Goal: Task Accomplishment & Management: Manage account settings

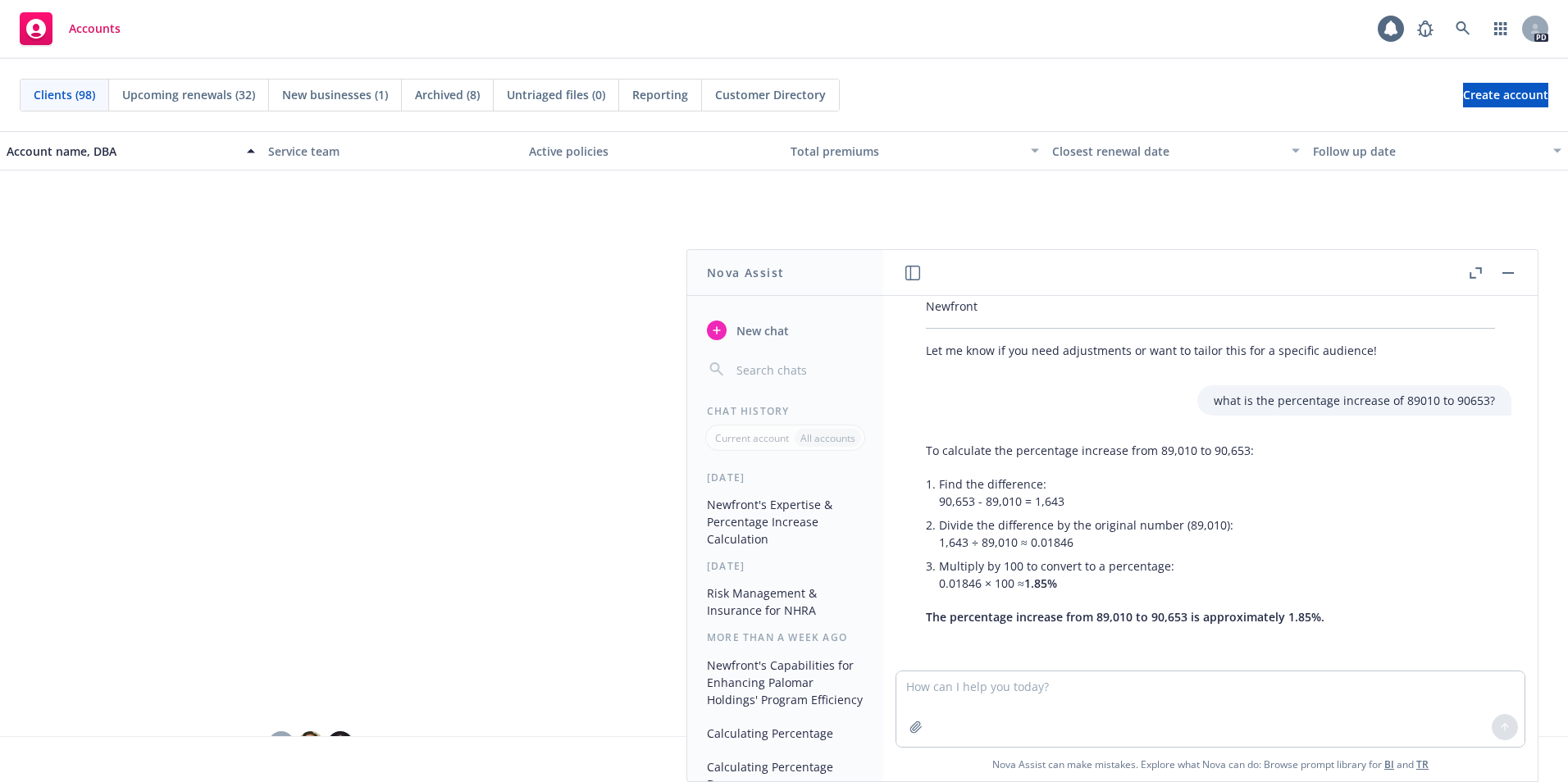
scroll to position [1230, 0]
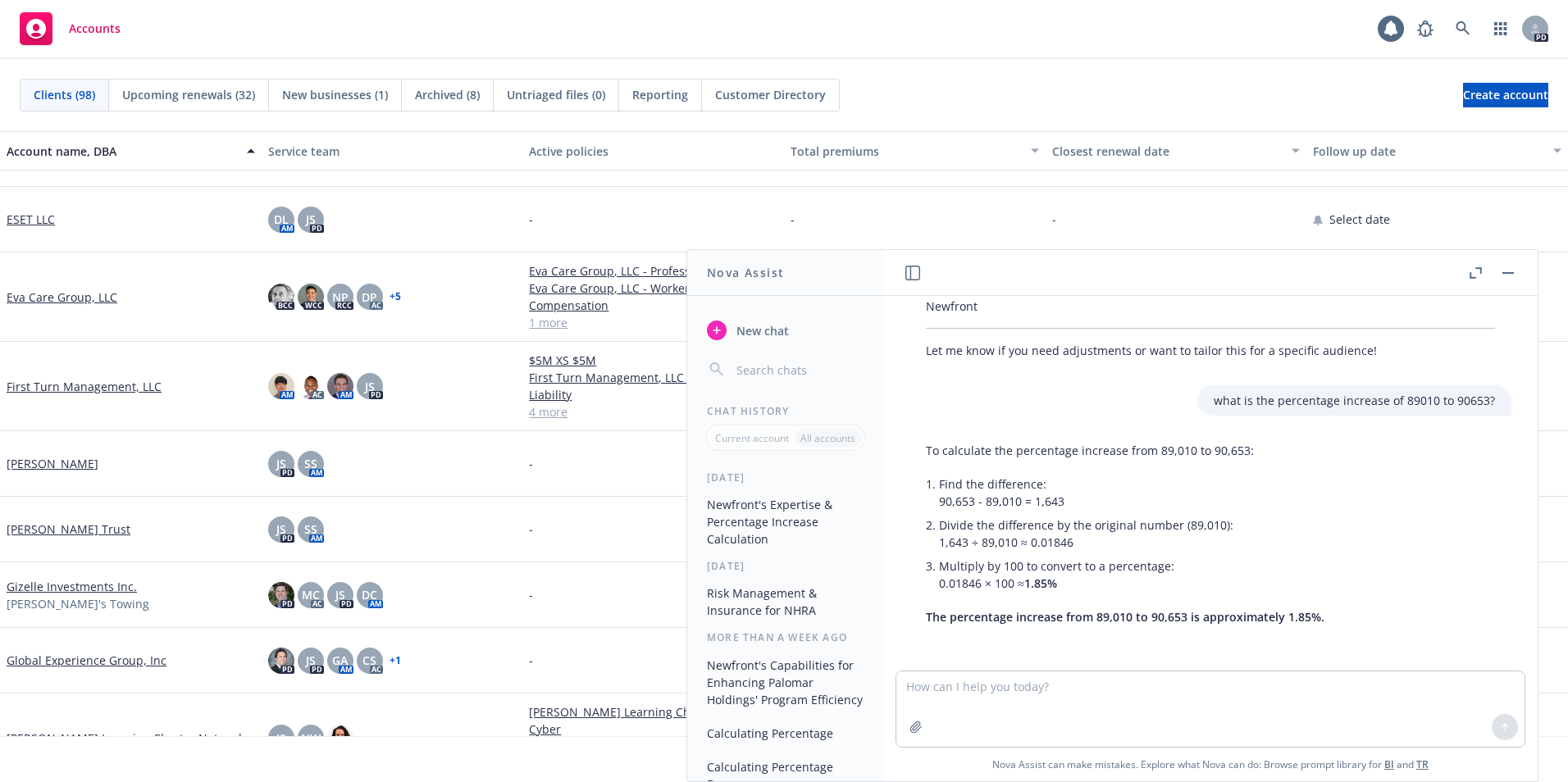
click at [1501, 271] on button "button" at bounding box center [1508, 272] width 20 height 20
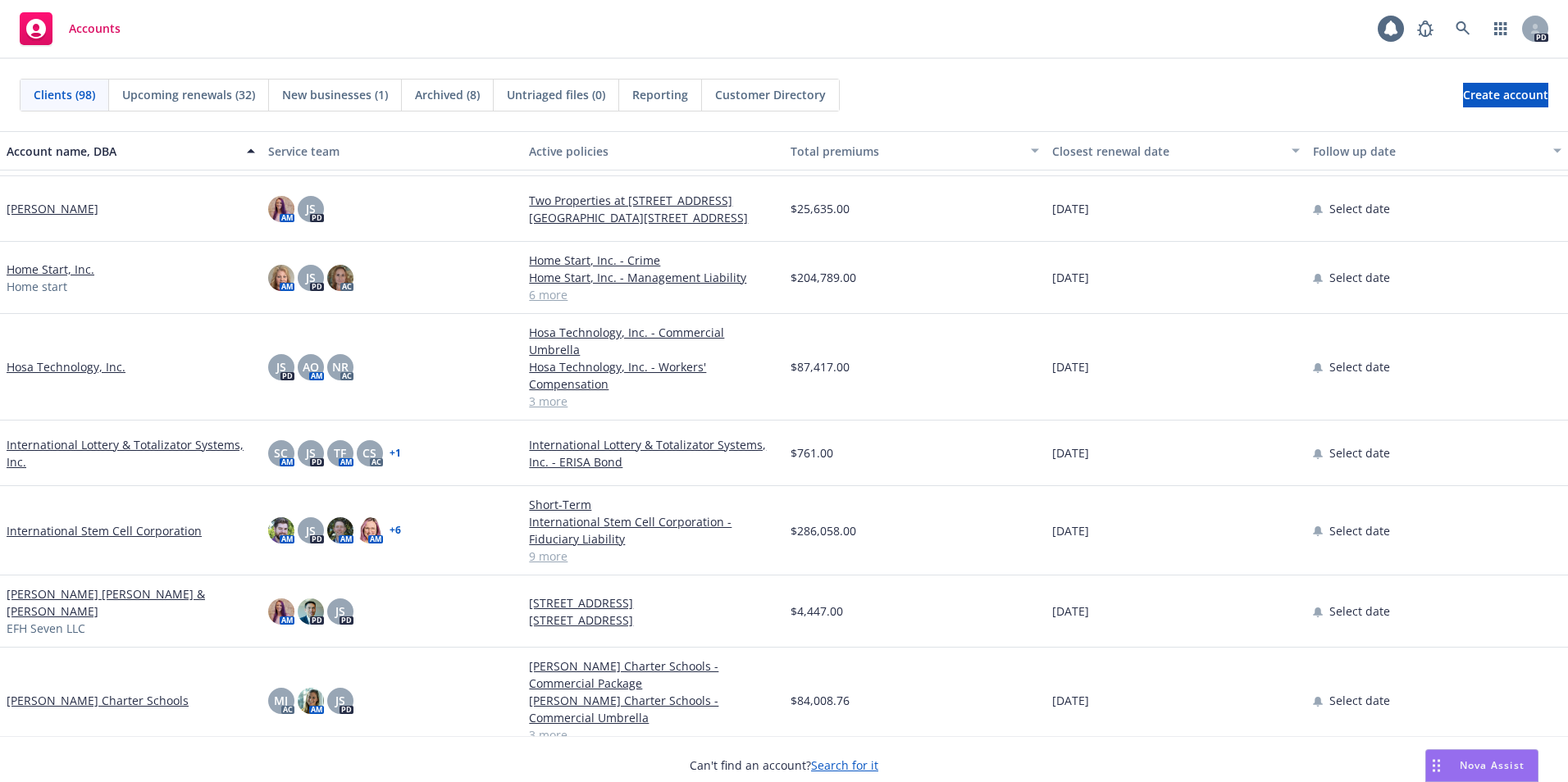
scroll to position [1722, 0]
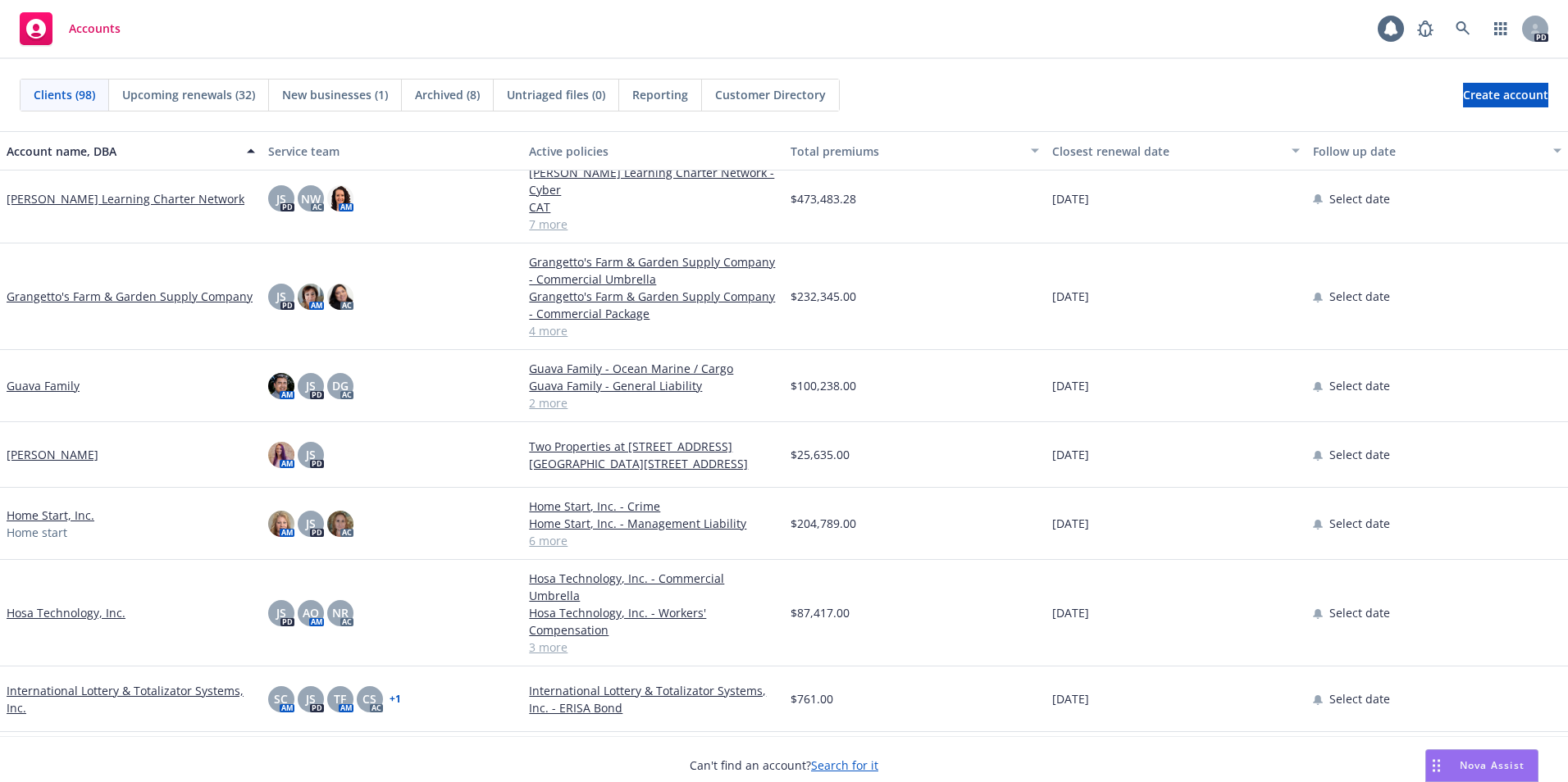
click at [46, 446] on link "[PERSON_NAME]" at bounding box center [53, 454] width 92 height 17
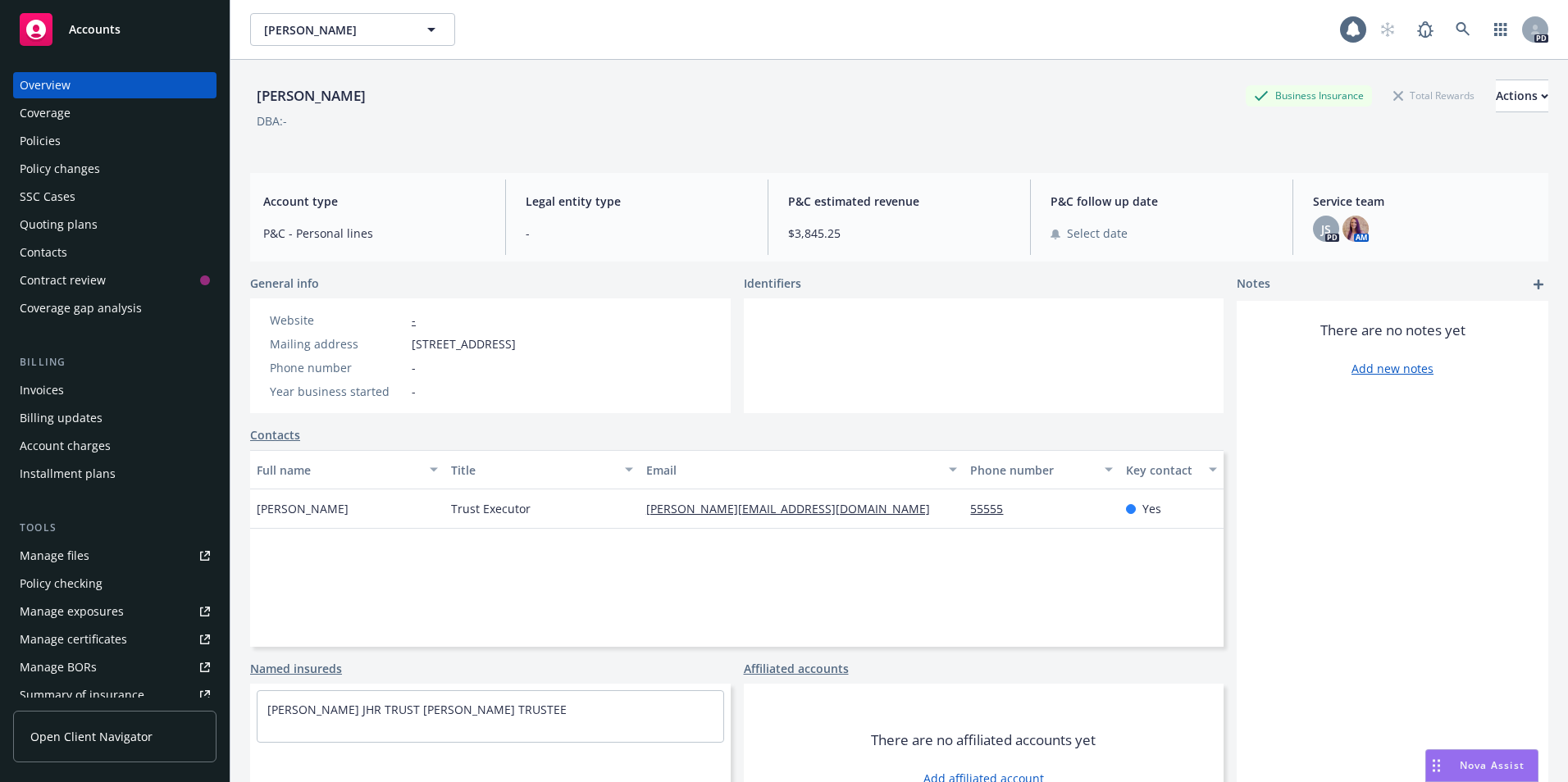
click at [26, 137] on div "Policies" at bounding box center [40, 141] width 41 height 26
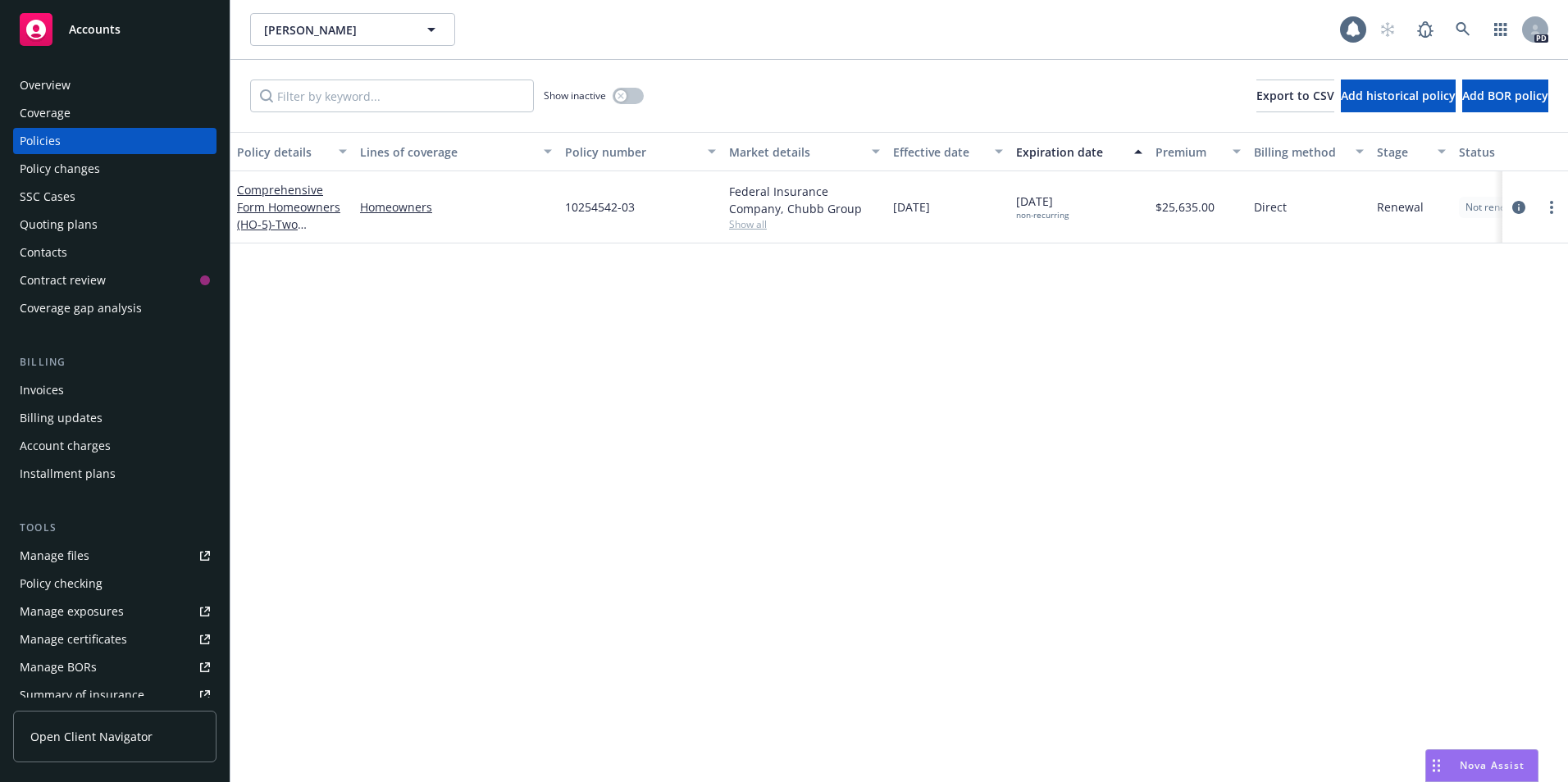
click at [79, 83] on div "Overview" at bounding box center [114, 85] width 190 height 26
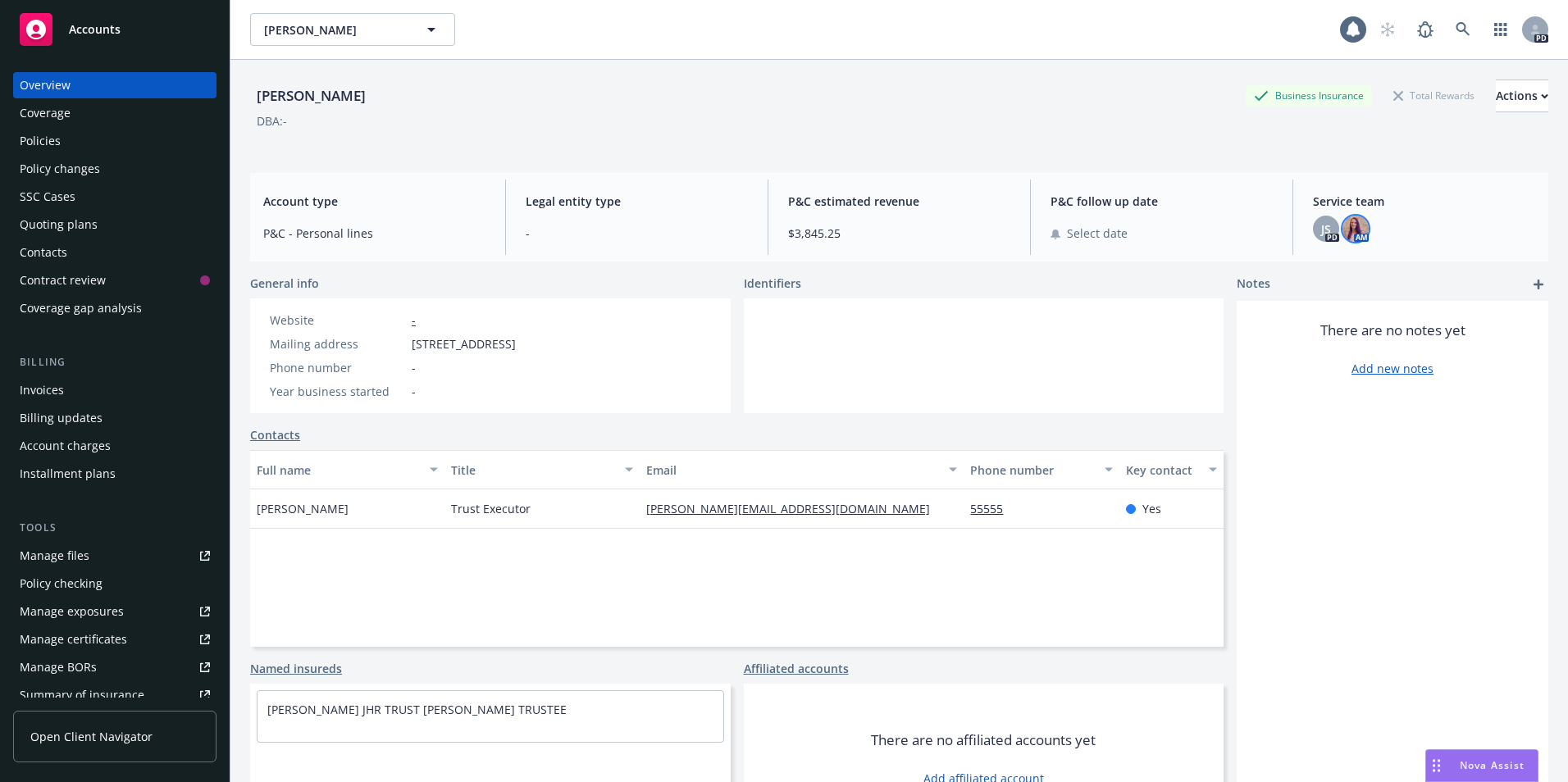
click at [1349, 234] on img at bounding box center [1355, 229] width 26 height 26
click at [39, 132] on div "Policies" at bounding box center [40, 141] width 41 height 26
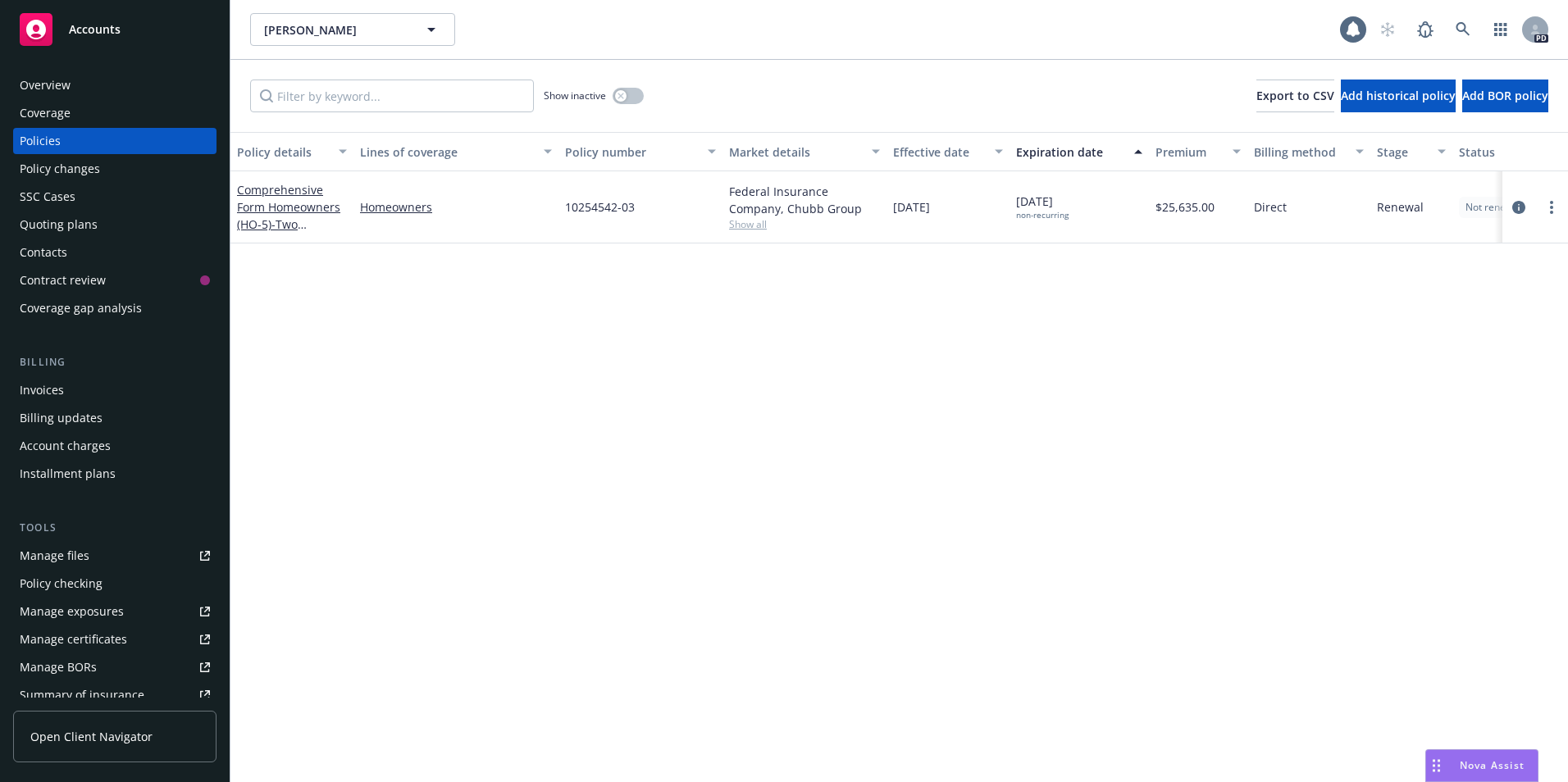
click at [53, 134] on div "Policies" at bounding box center [40, 141] width 41 height 26
click at [740, 227] on span "Show all" at bounding box center [804, 225] width 151 height 14
click at [619, 98] on icon "button" at bounding box center [620, 96] width 6 height 6
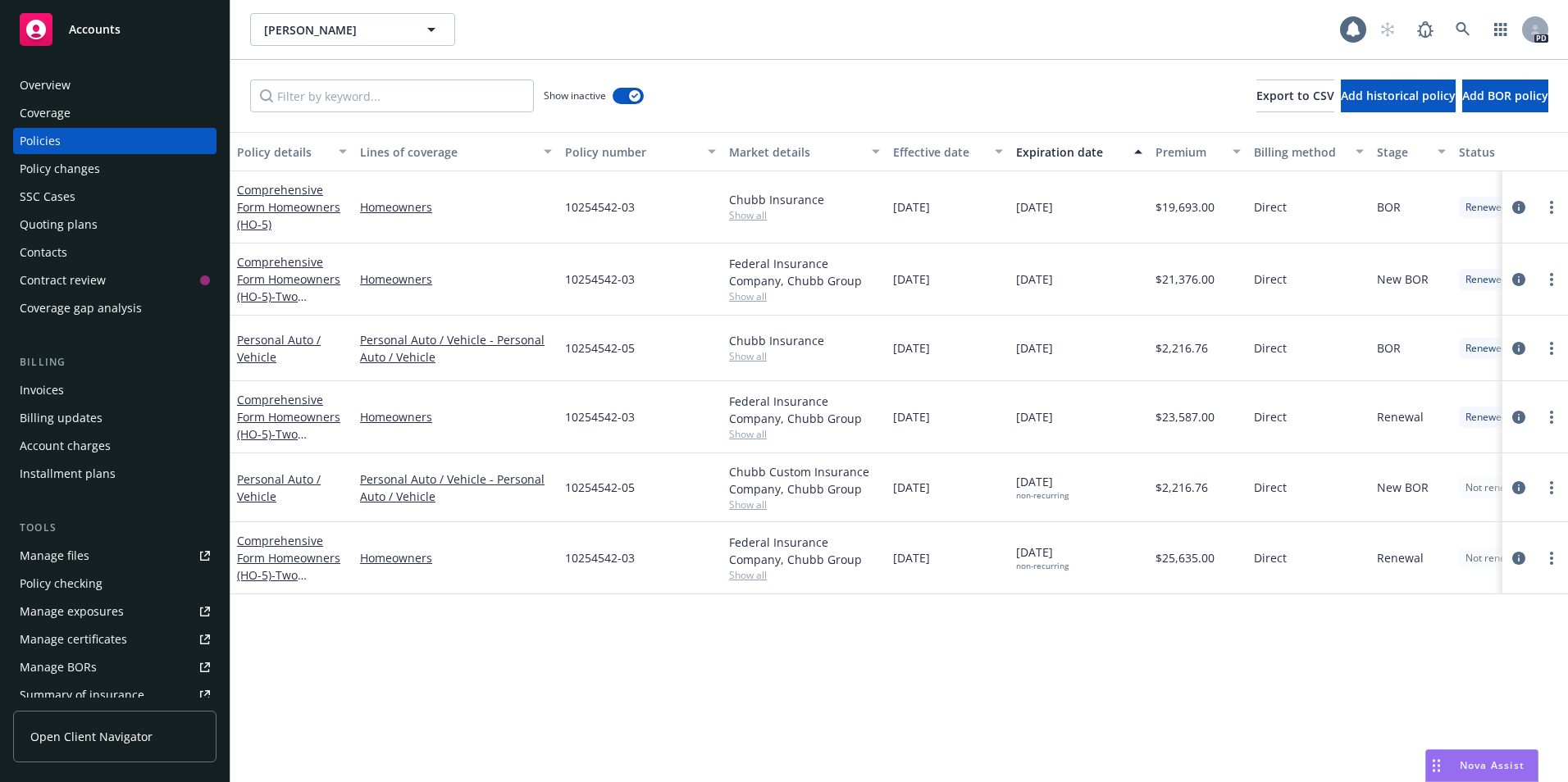
click at [266, 425] on div "Comprehensive Form Homeowners (HO-5) - Two Properties at [STREET_ADDRESS][GEOGR…" at bounding box center [292, 417] width 110 height 52
click at [271, 413] on link "Comprehensive Form Homeowners (HO-5) - Two Properties at [STREET_ADDRESS][GEOGR…" at bounding box center [290, 459] width 104 height 136
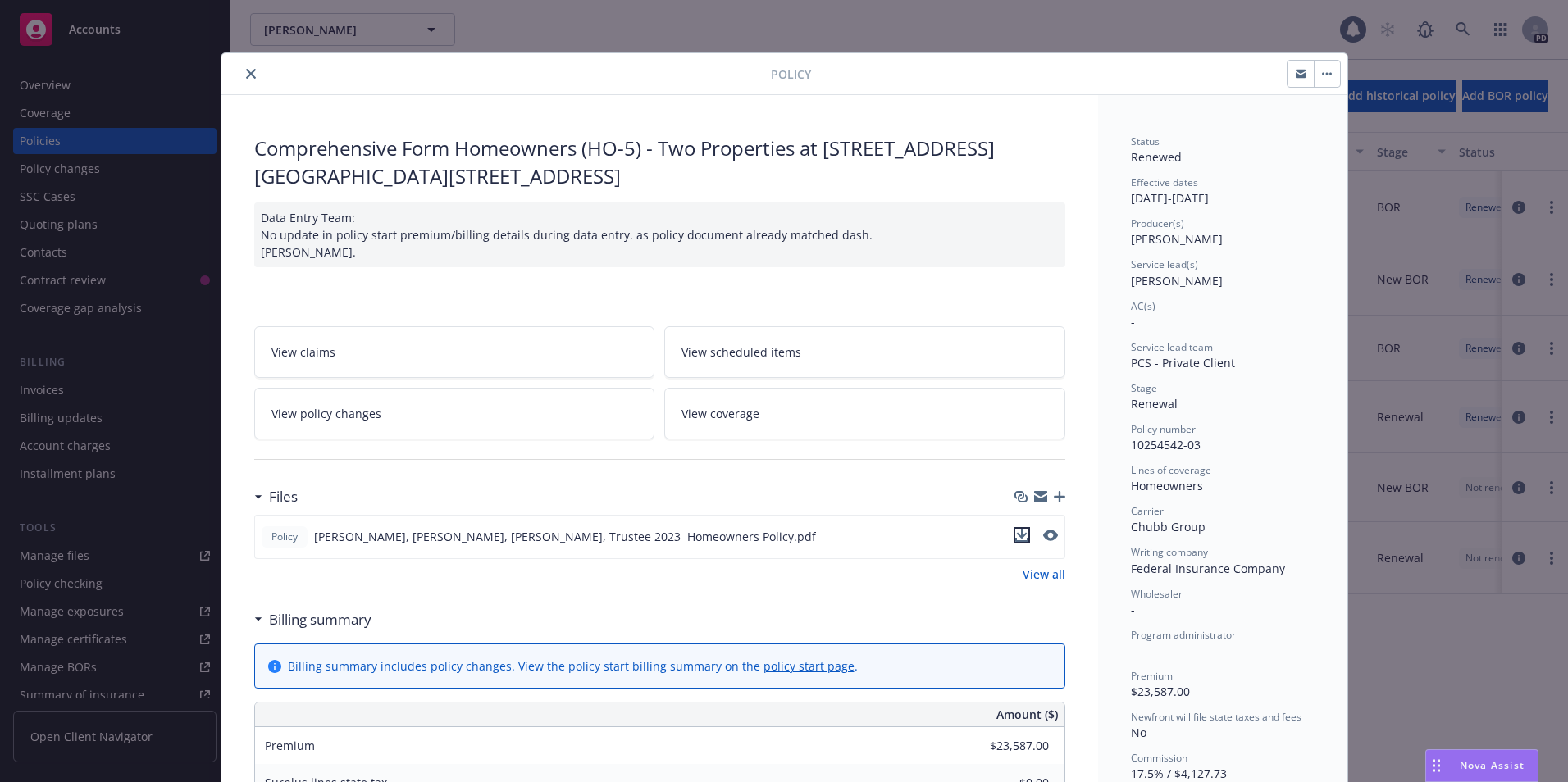
click at [1015, 536] on icon "download file" at bounding box center [1021, 535] width 13 height 13
click at [246, 73] on icon "close" at bounding box center [251, 74] width 10 height 10
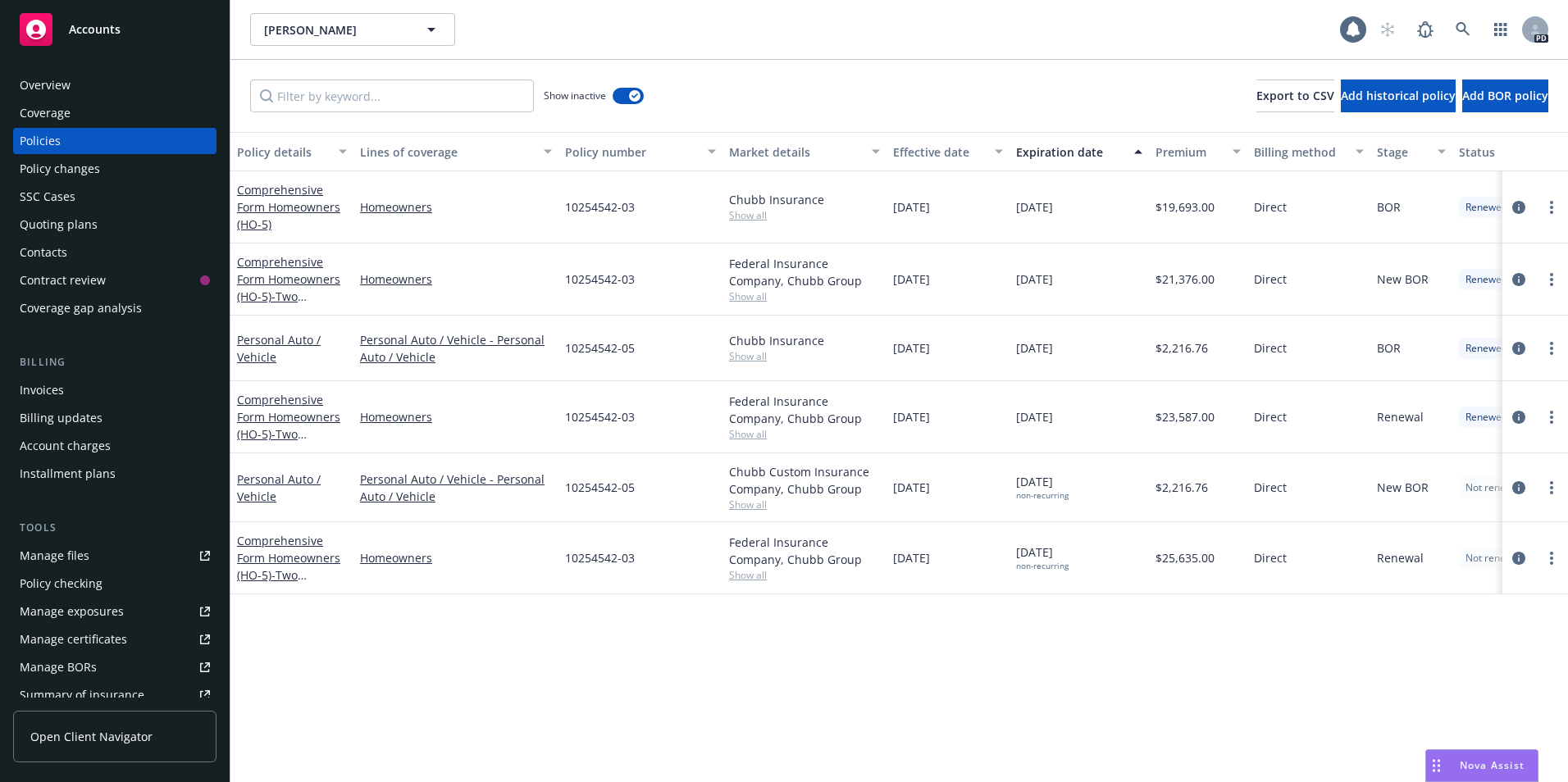
click at [44, 89] on div "Overview" at bounding box center [45, 85] width 51 height 26
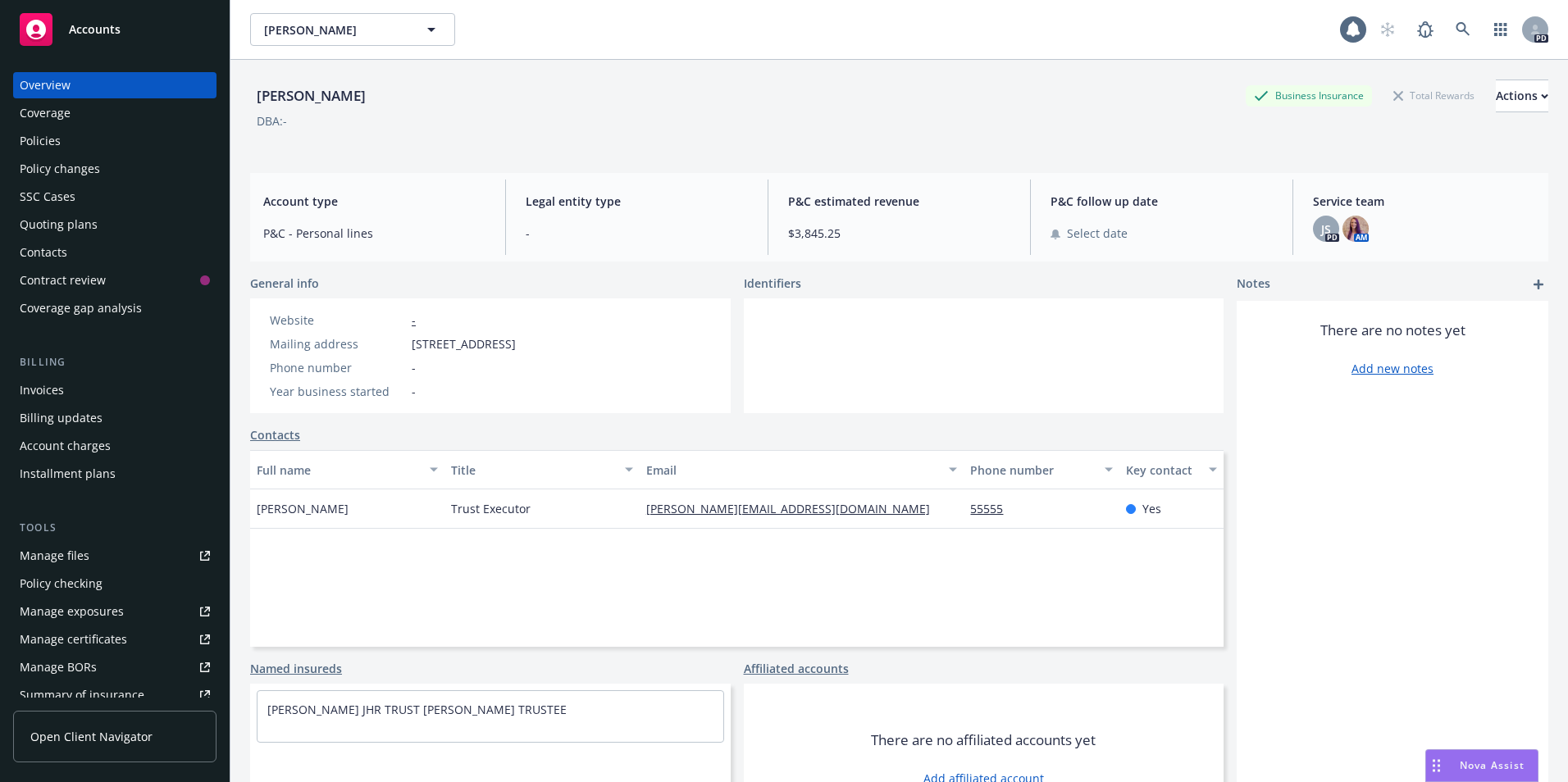
click at [53, 145] on div "Policies" at bounding box center [40, 141] width 41 height 26
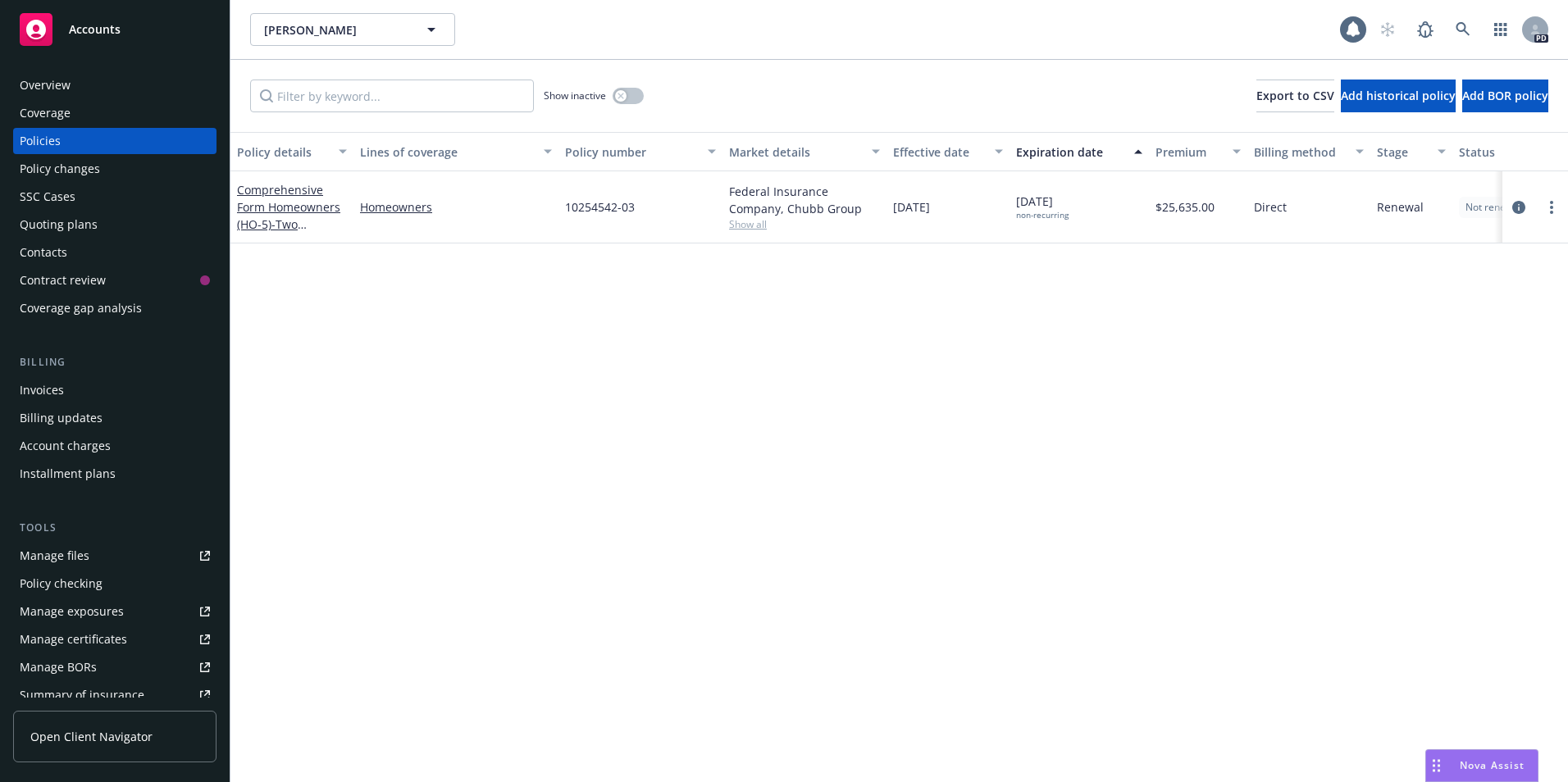
click at [758, 225] on span "Show all" at bounding box center [804, 225] width 151 height 14
click at [50, 93] on div "Overview" at bounding box center [45, 85] width 51 height 26
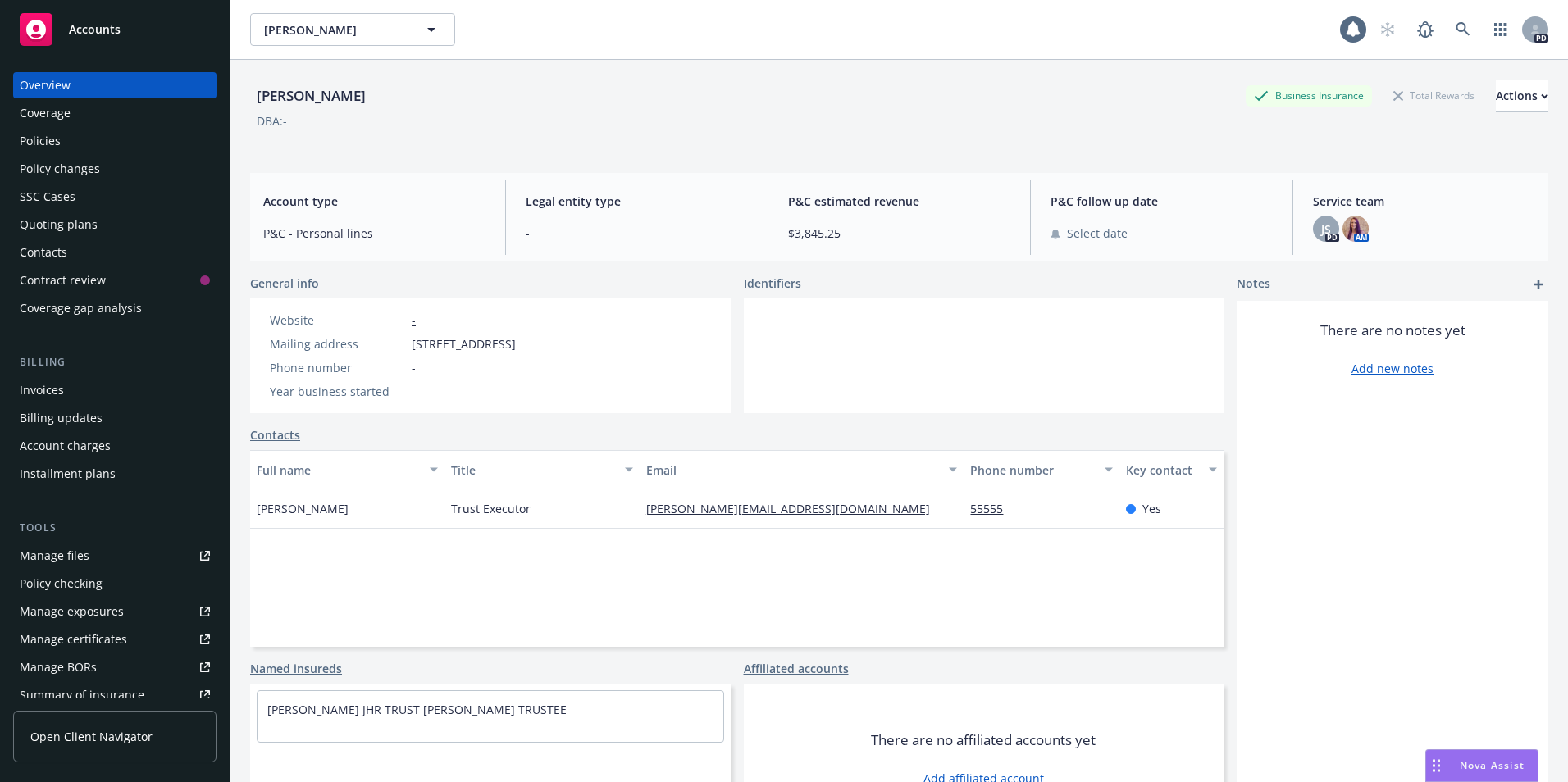
click at [114, 35] on span "Accounts" at bounding box center [95, 29] width 52 height 13
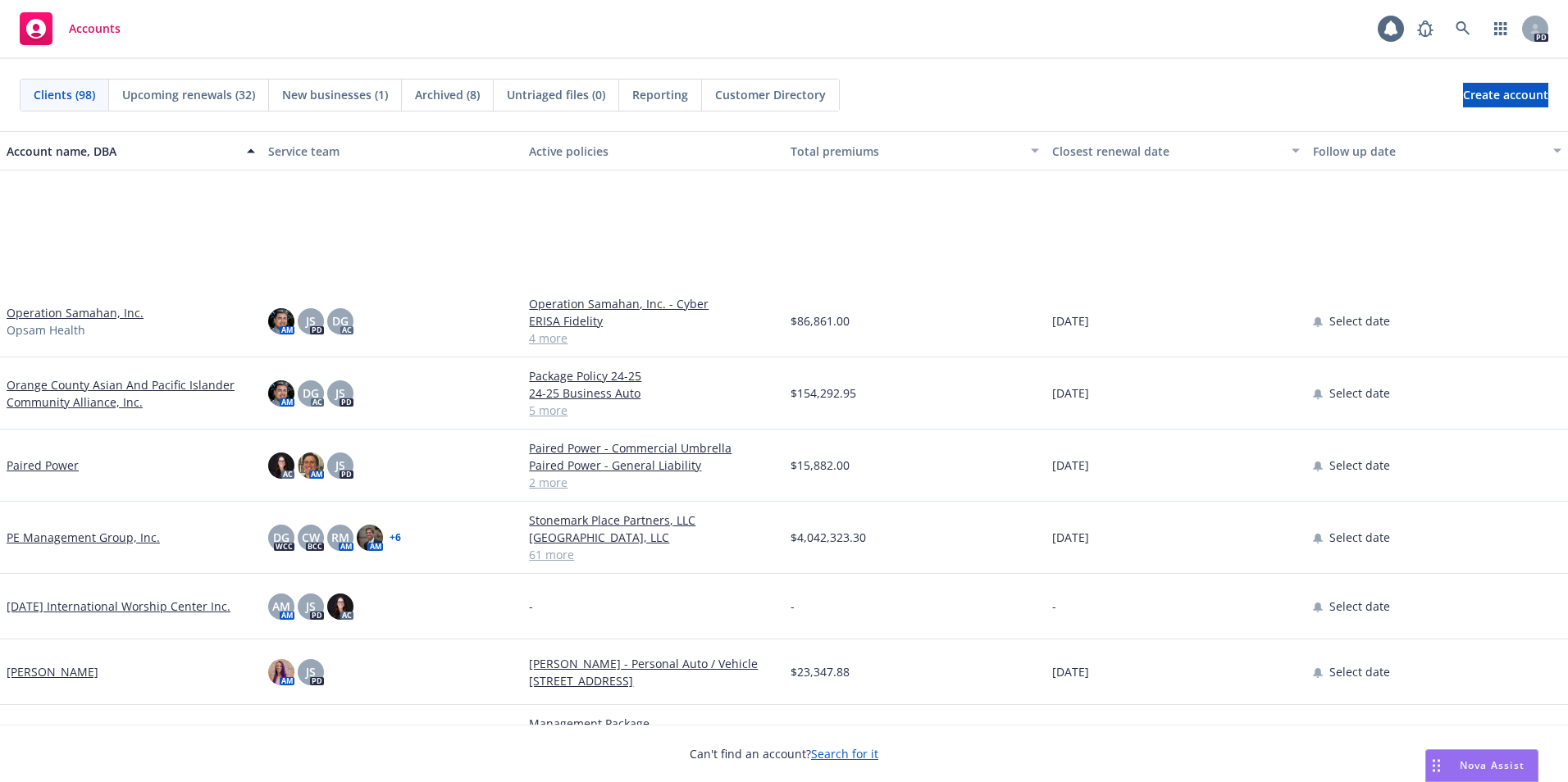
scroll to position [4263, 0]
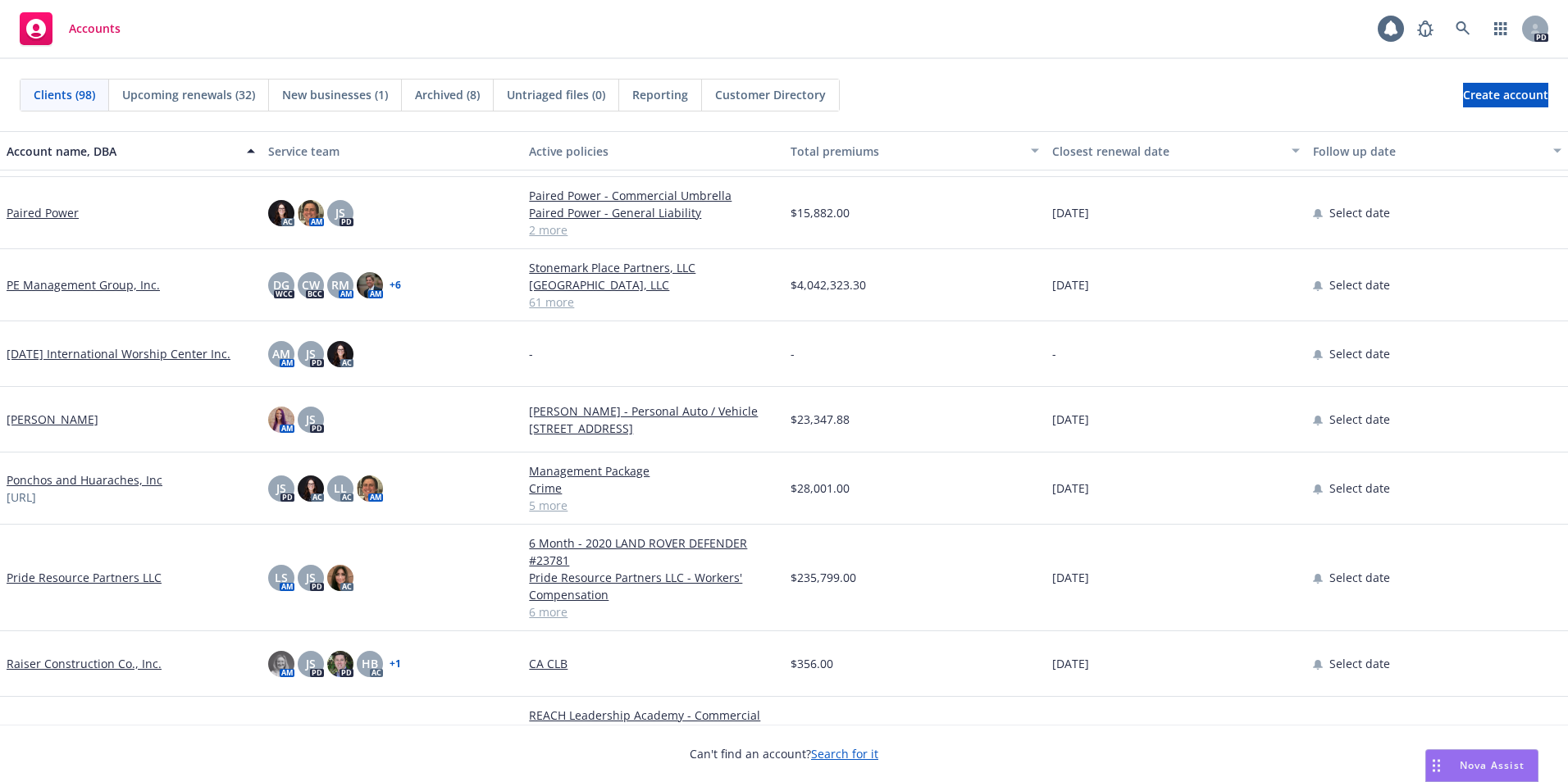
click at [61, 417] on link "[PERSON_NAME]" at bounding box center [53, 419] width 92 height 17
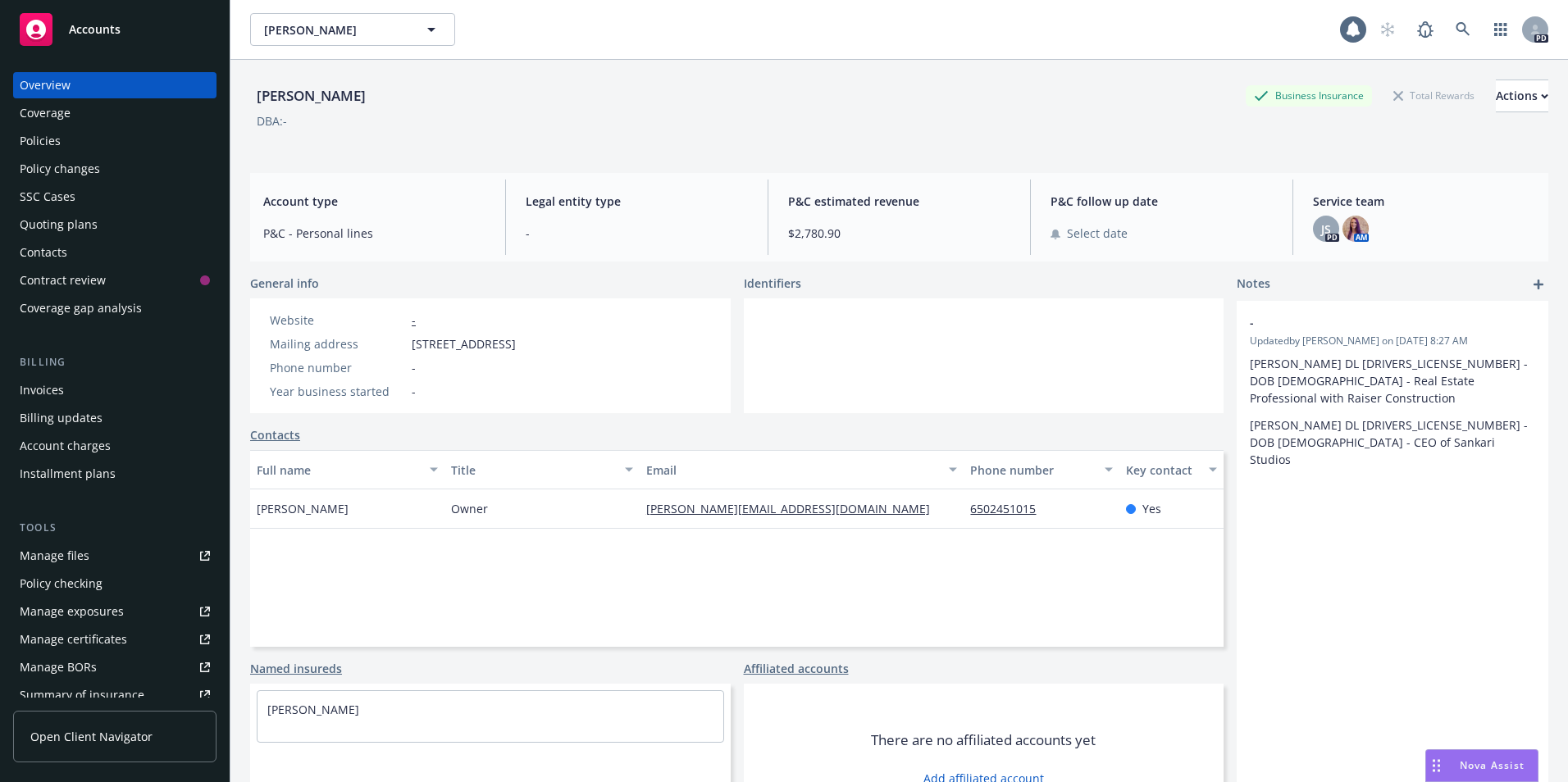
click at [52, 146] on div "Policies" at bounding box center [40, 141] width 41 height 26
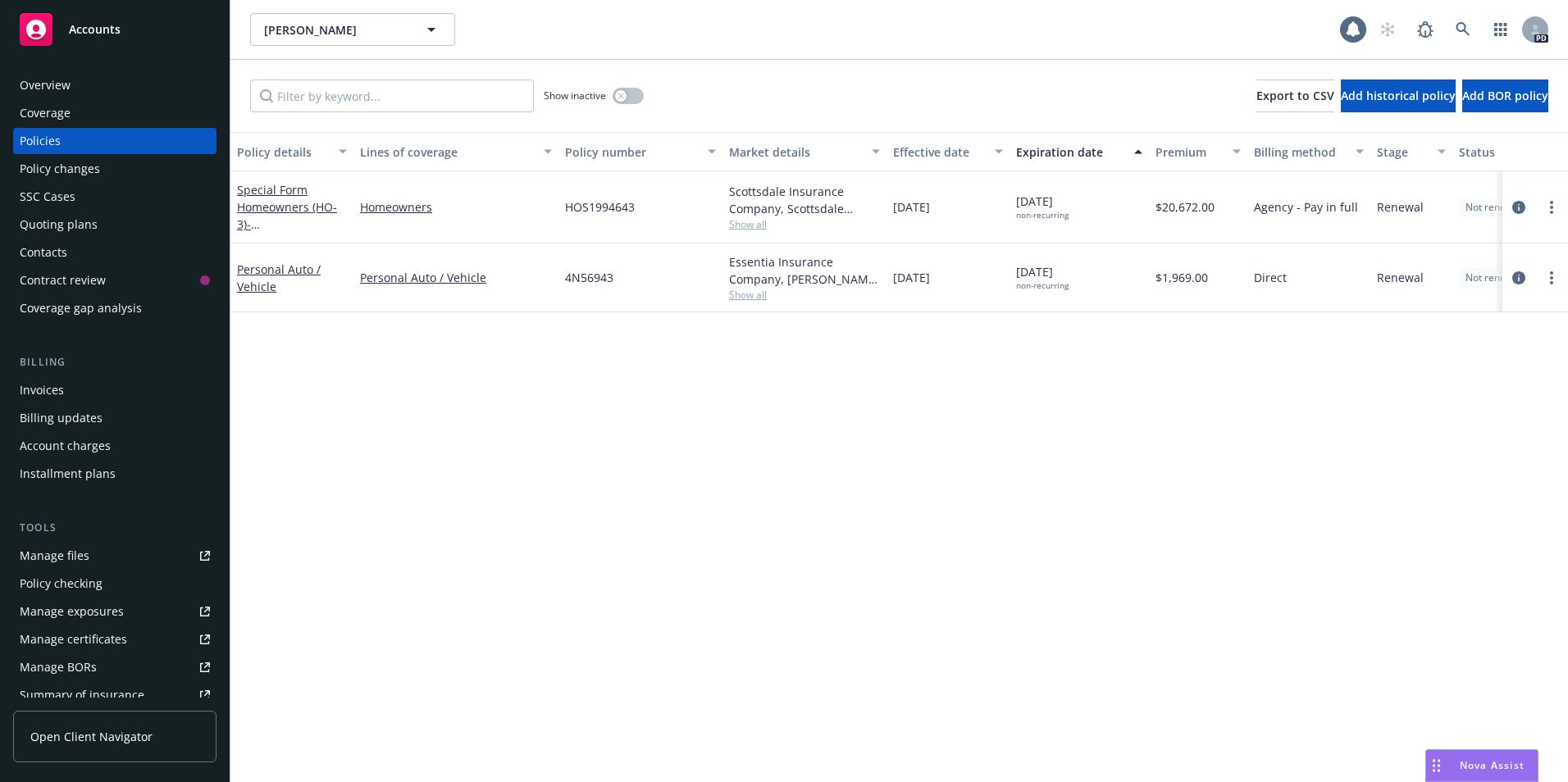
click at [759, 225] on span "Show all" at bounding box center [804, 225] width 151 height 14
click at [274, 221] on span "- [STREET_ADDRESS]" at bounding box center [290, 233] width 104 height 32
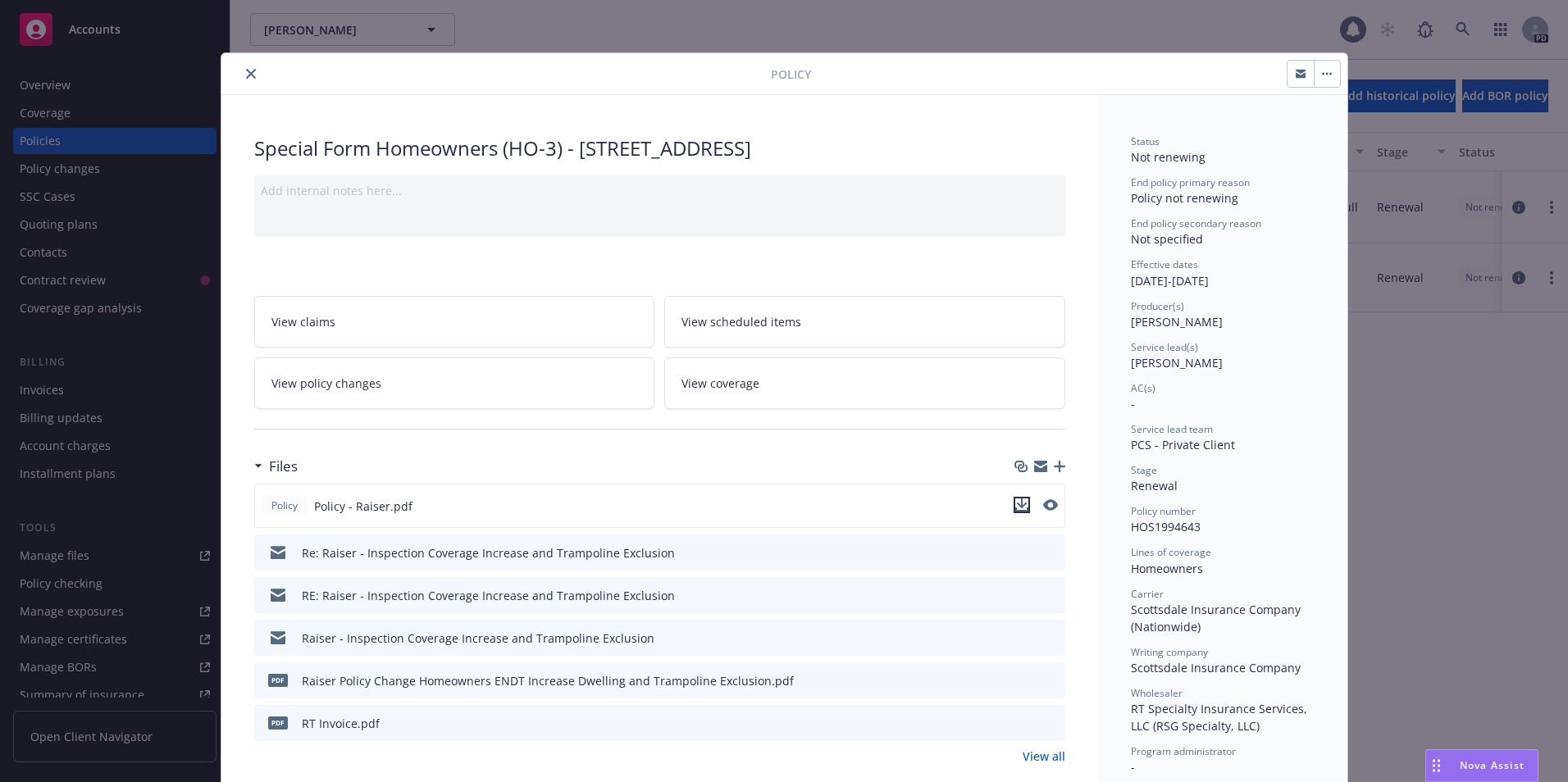
click at [1015, 510] on icon "download file" at bounding box center [1021, 510] width 13 height 4
click at [246, 70] on icon "close" at bounding box center [251, 74] width 10 height 10
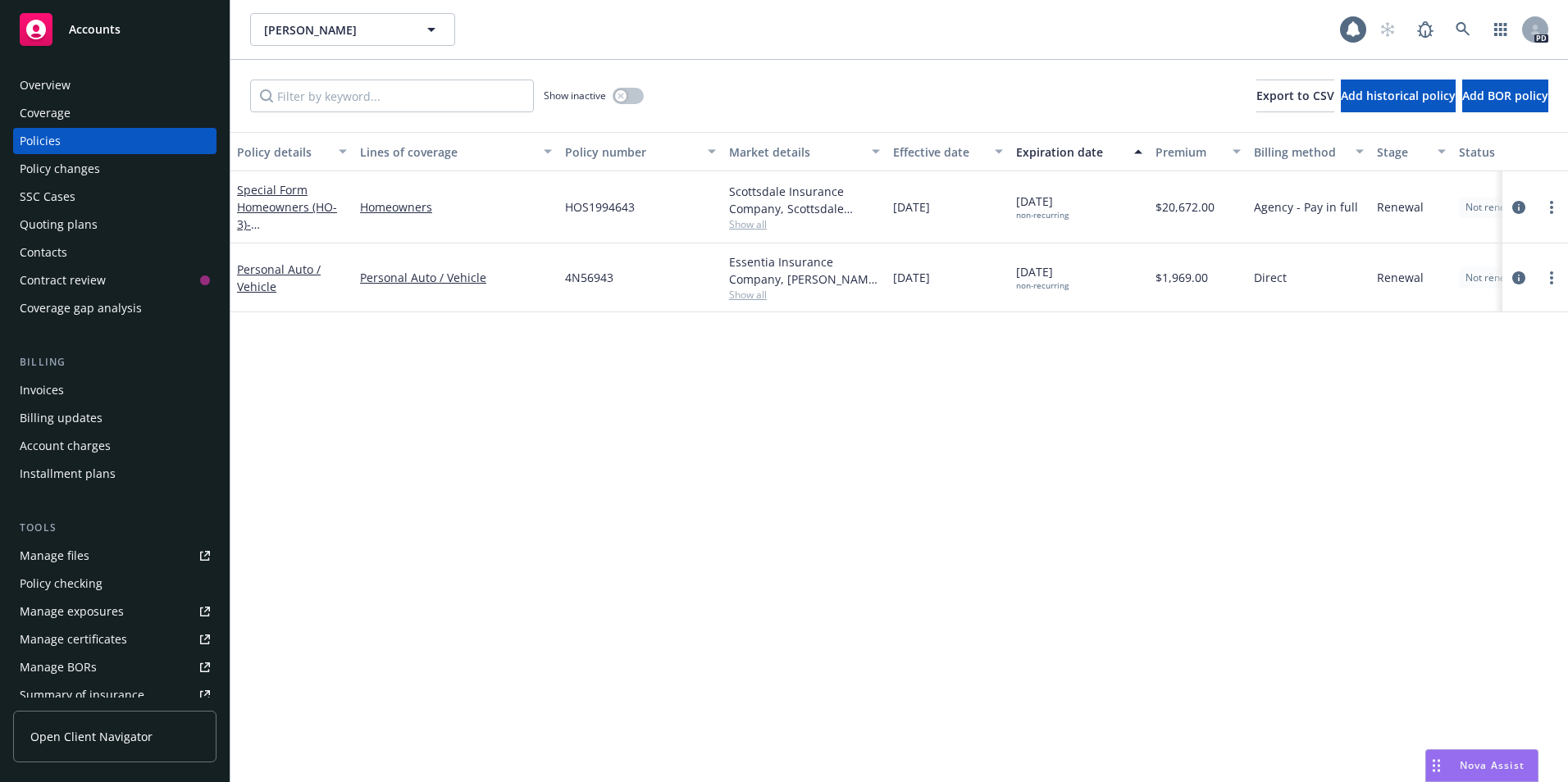
click at [24, 81] on div "Overview" at bounding box center [45, 85] width 51 height 26
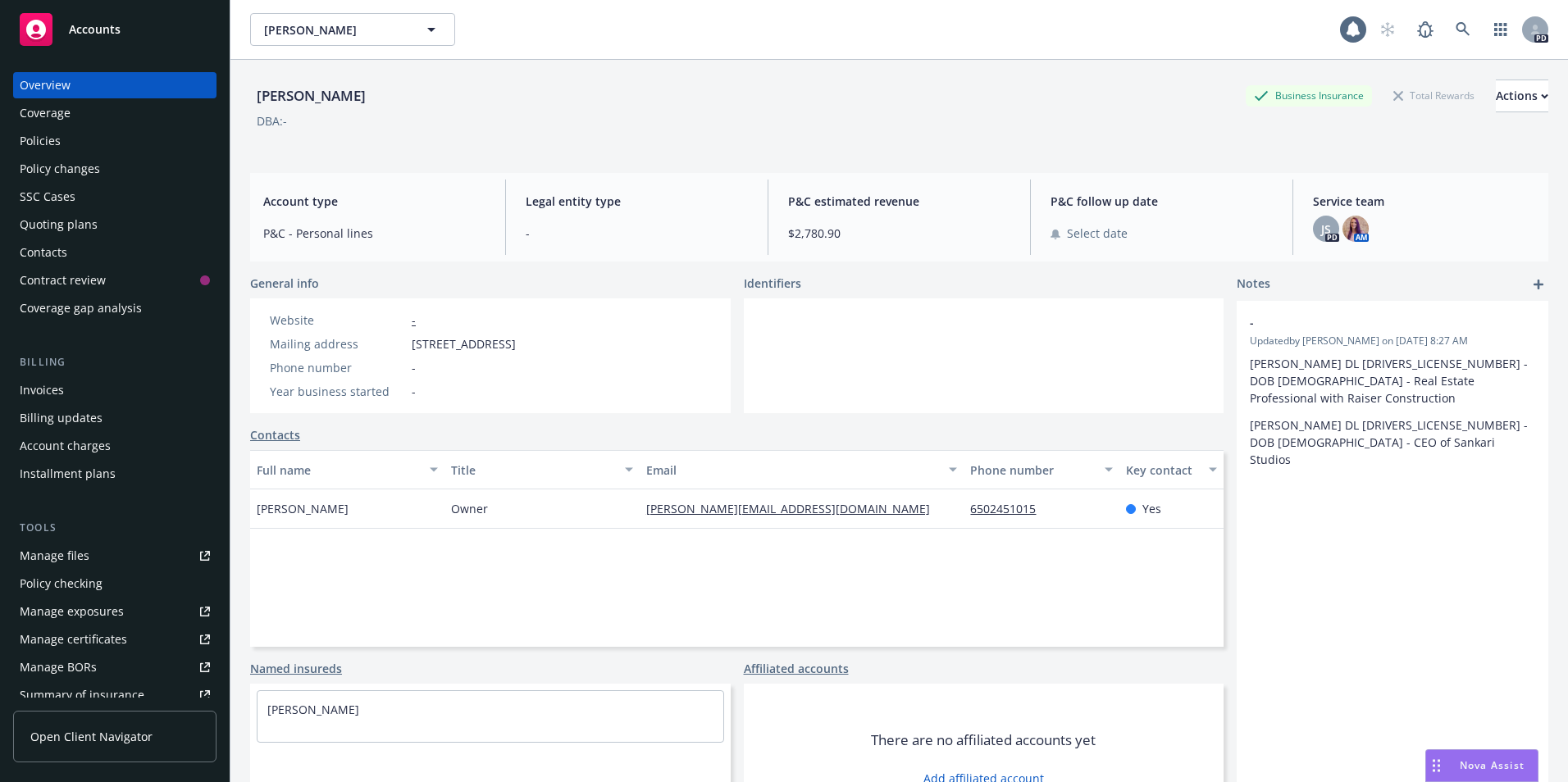
click at [49, 134] on div "Policies" at bounding box center [40, 141] width 41 height 26
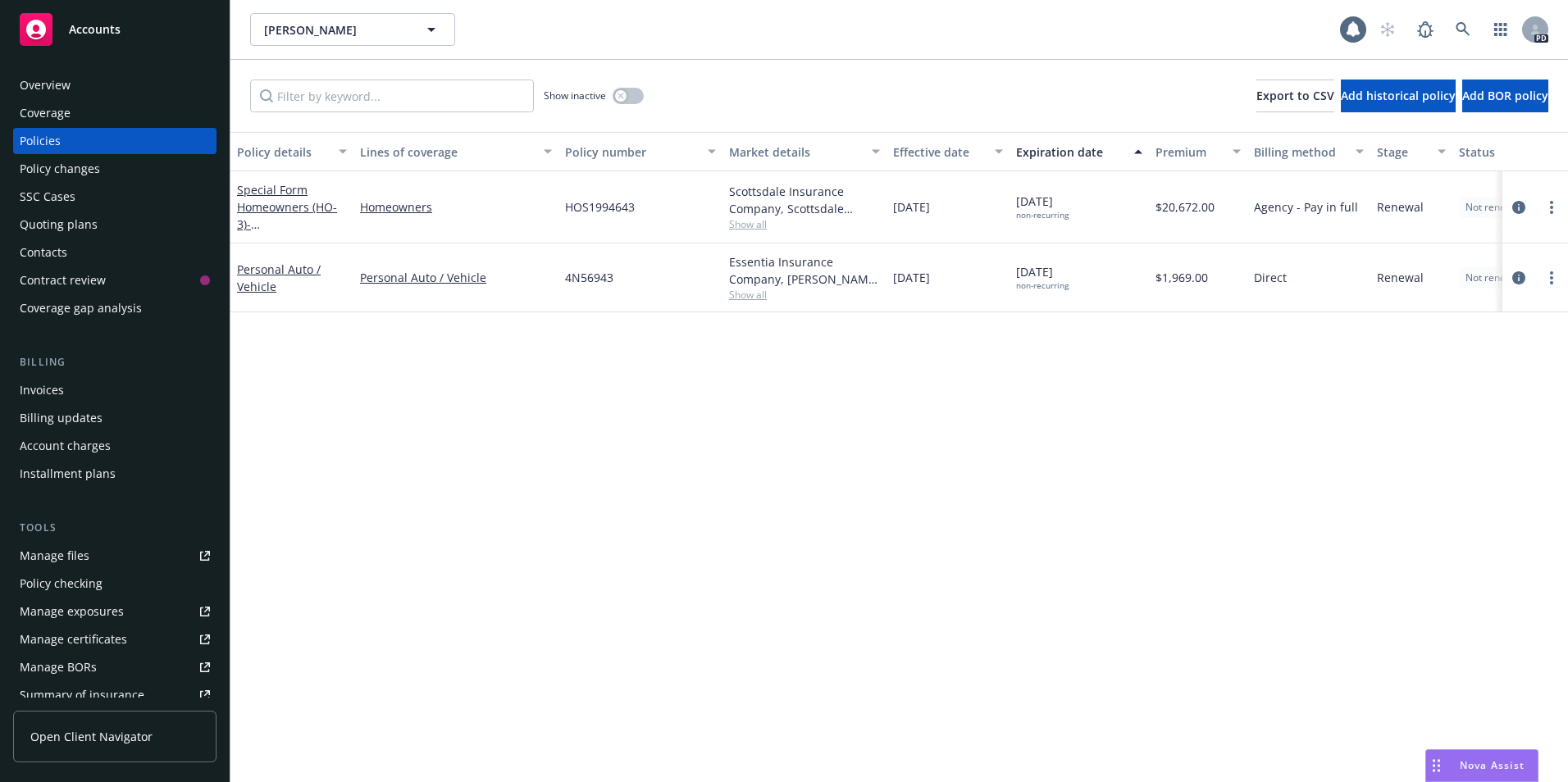
click at [59, 95] on div "Overview" at bounding box center [45, 85] width 51 height 26
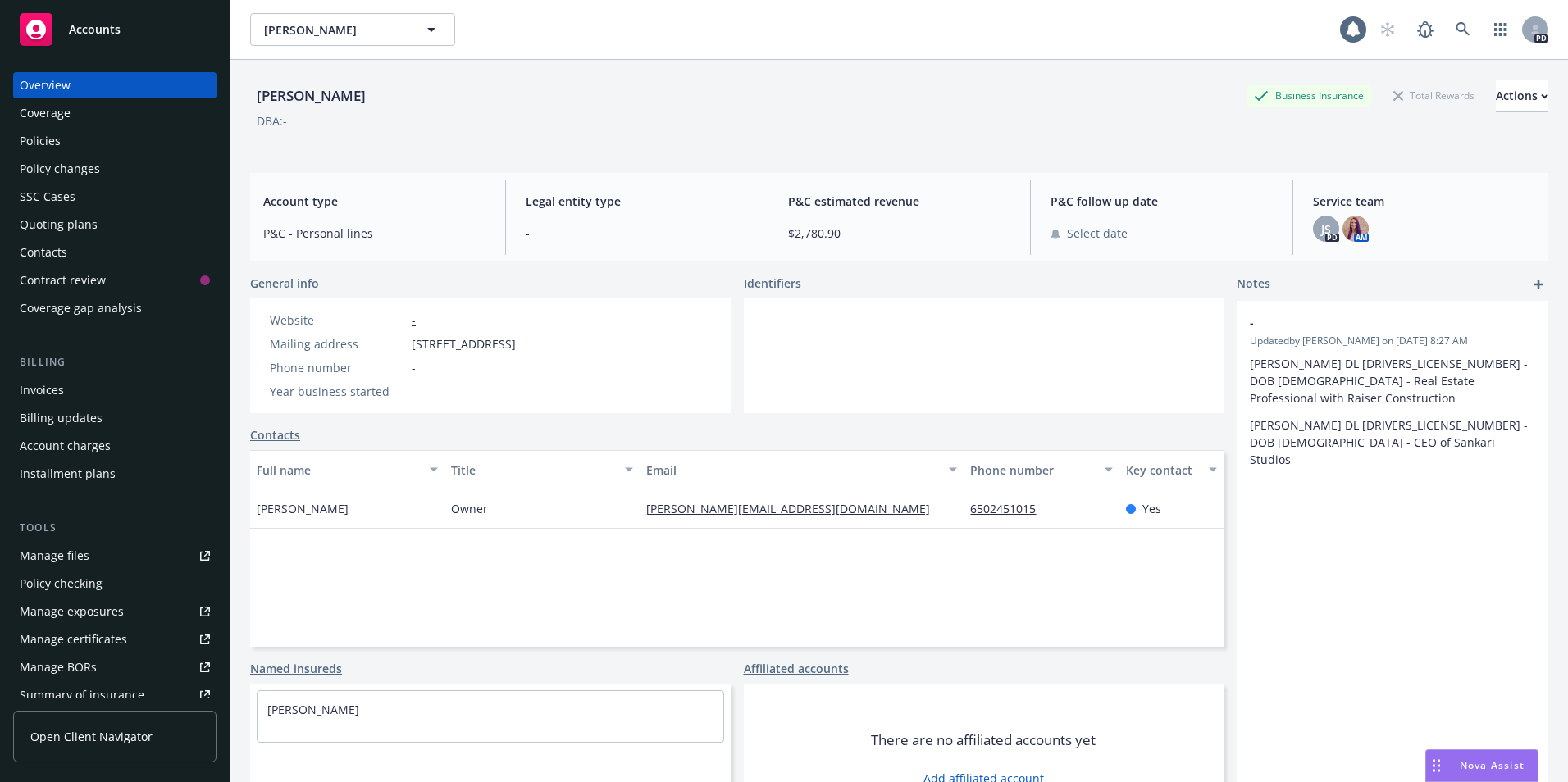
click at [79, 85] on div "Overview" at bounding box center [114, 85] width 190 height 26
click at [108, 34] on span "Accounts" at bounding box center [95, 29] width 52 height 13
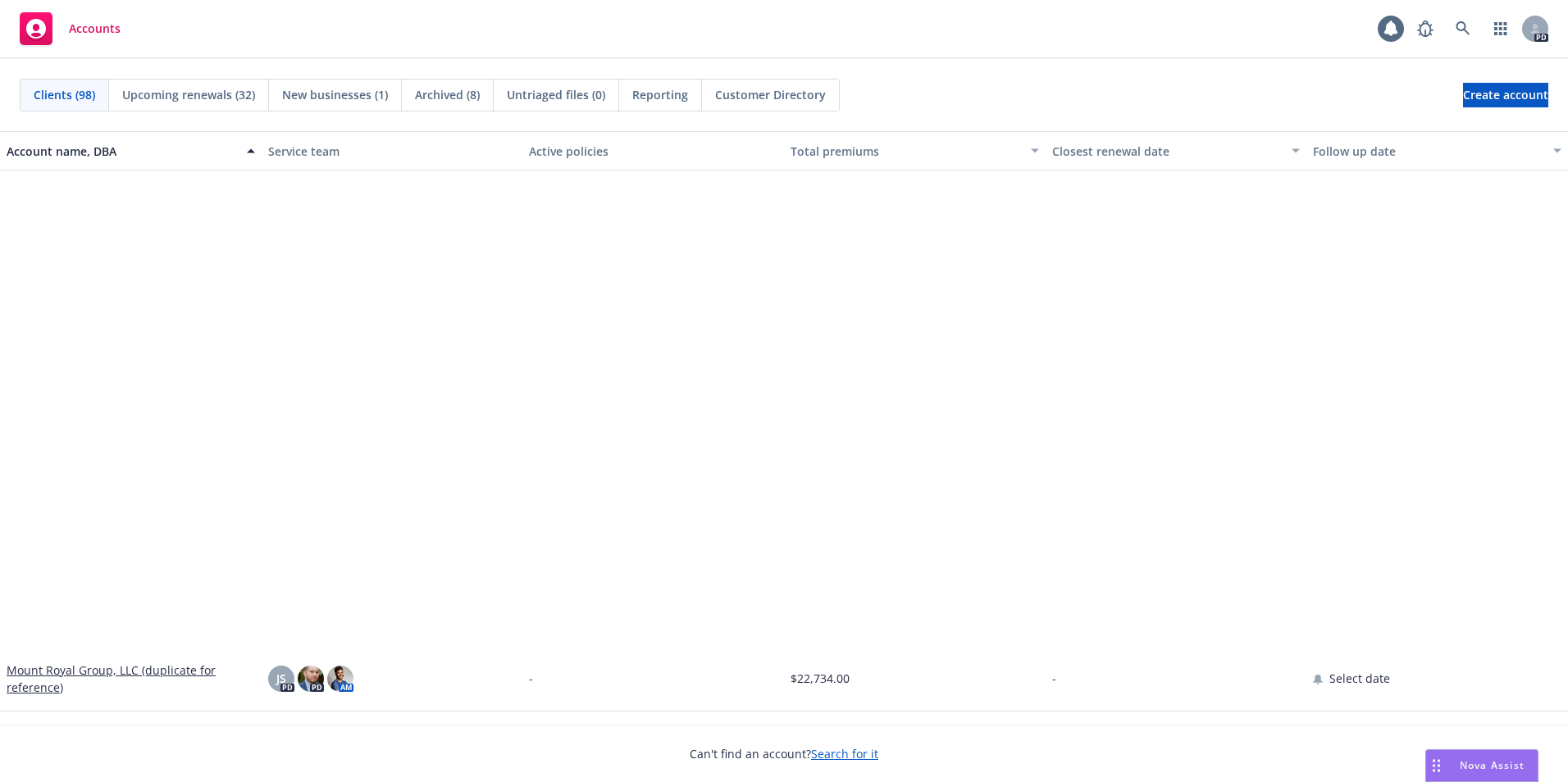
scroll to position [3444, 0]
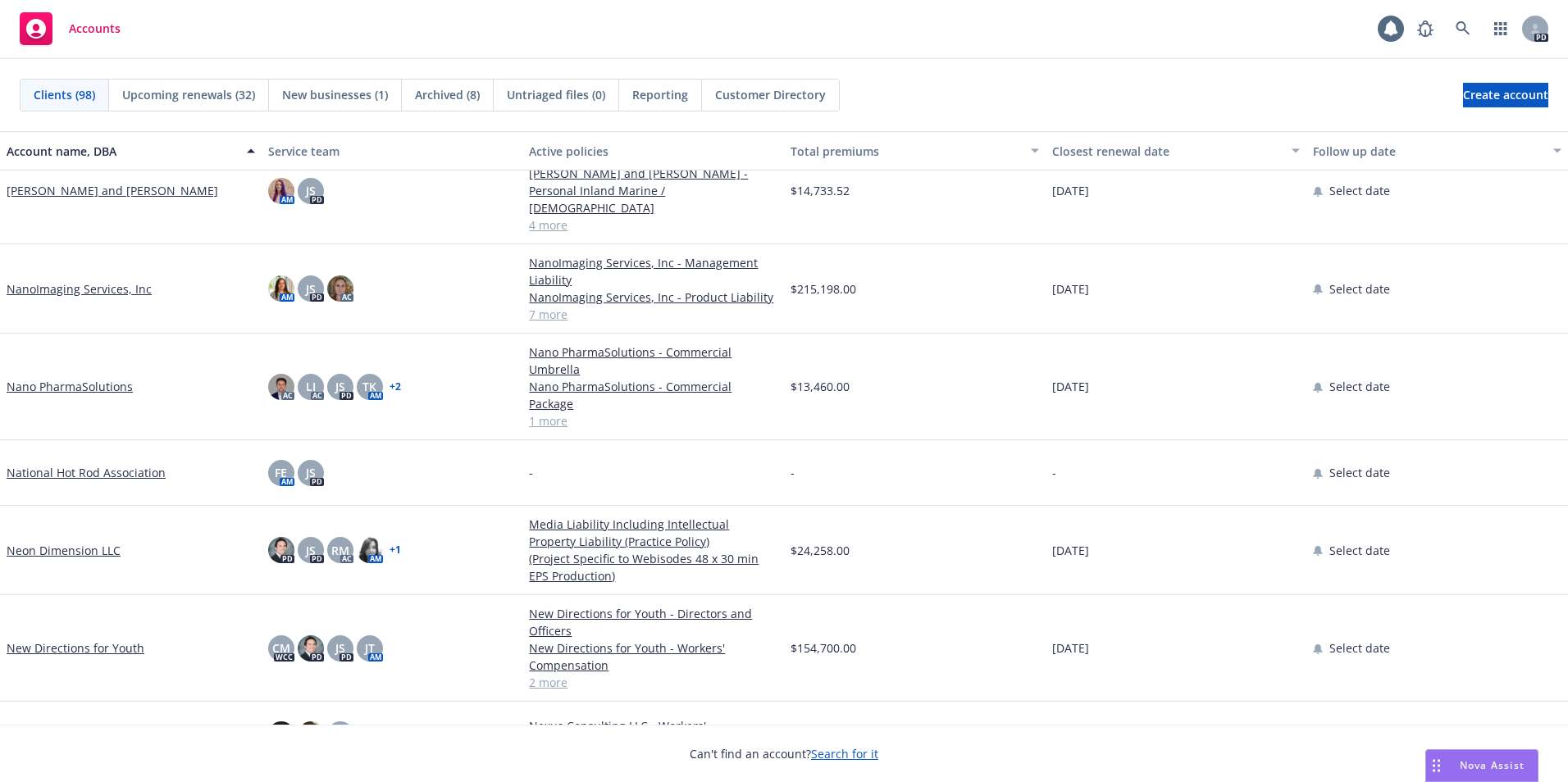
click at [88, 378] on link "Nano PharmaSolutions" at bounding box center [70, 387] width 126 height 17
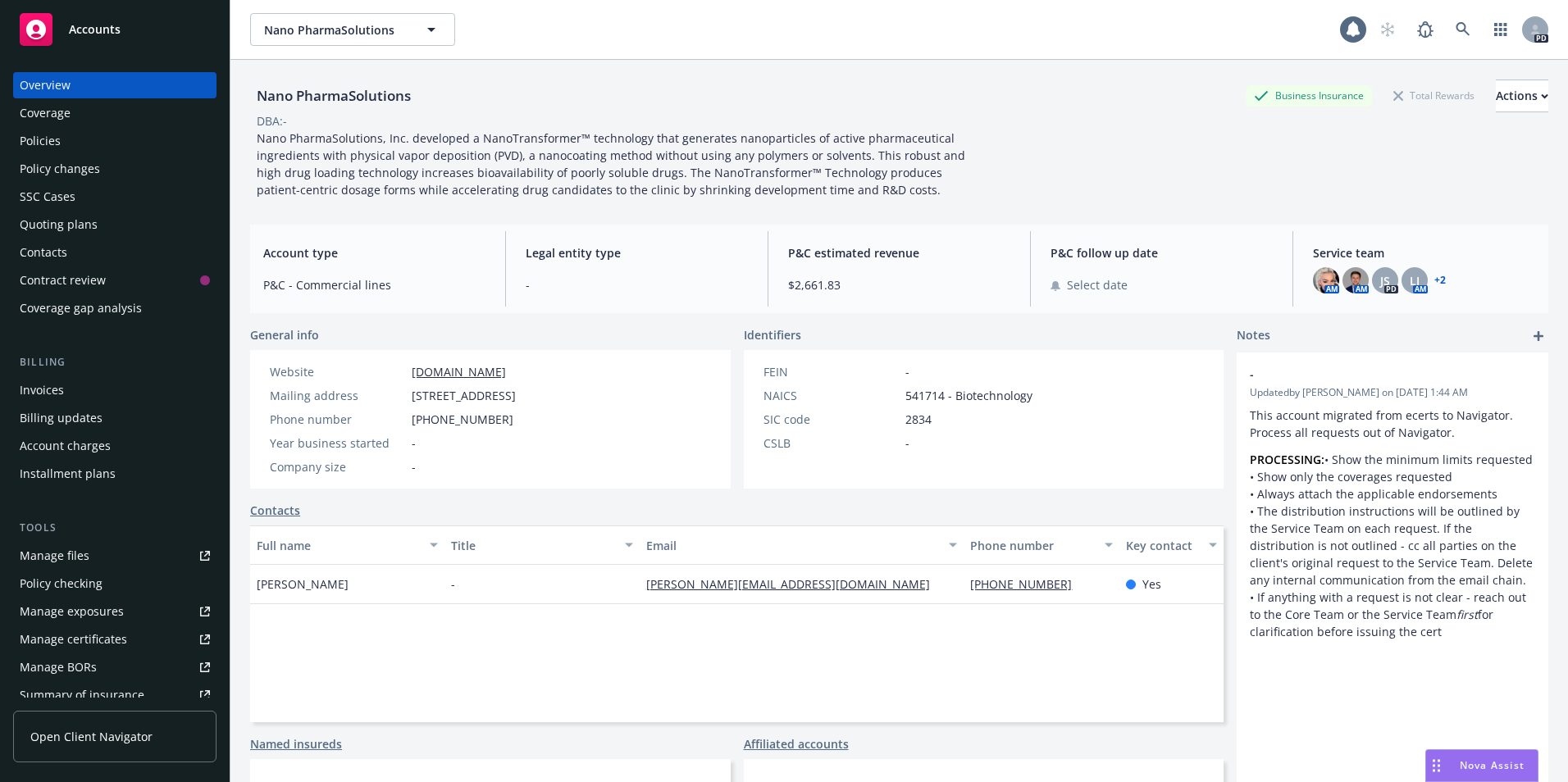
click at [52, 96] on div "Overview" at bounding box center [45, 85] width 51 height 26
click at [55, 105] on div "Coverage" at bounding box center [45, 113] width 51 height 26
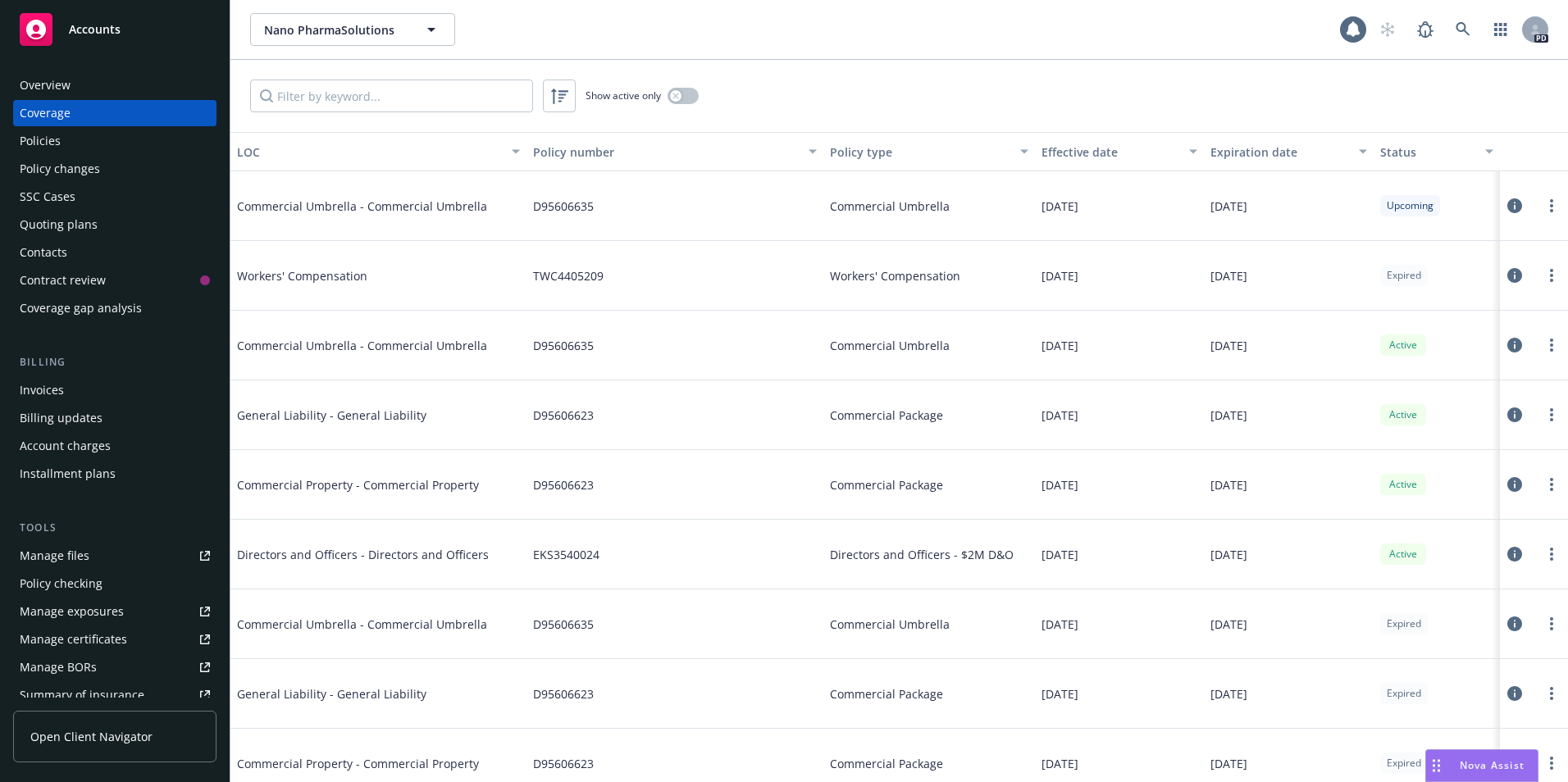
click at [44, 138] on div "Policies" at bounding box center [40, 141] width 41 height 26
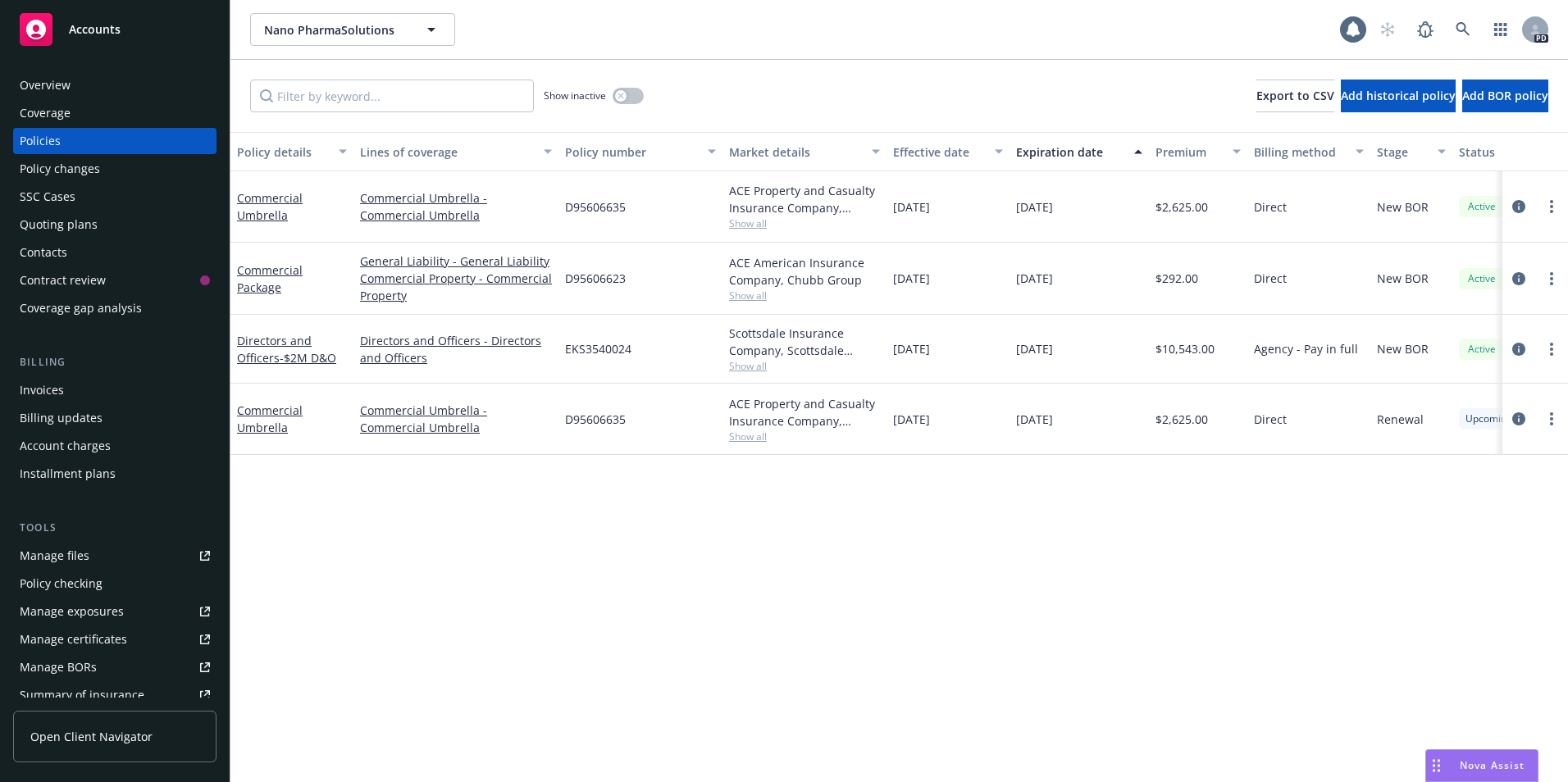
click at [46, 91] on div "Overview" at bounding box center [45, 85] width 51 height 26
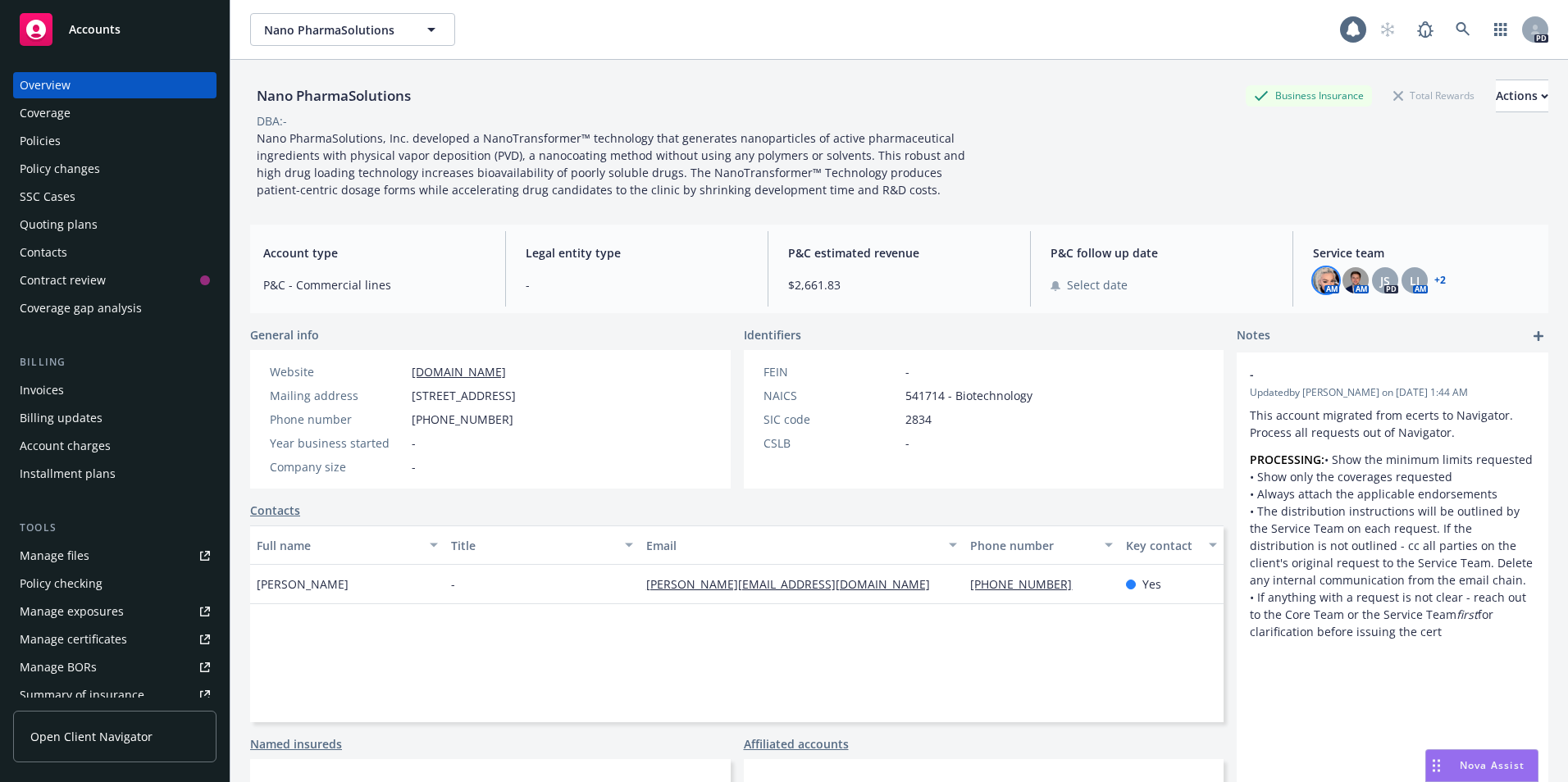
click at [1317, 277] on img at bounding box center [1326, 280] width 26 height 26
click at [1345, 277] on img at bounding box center [1355, 280] width 26 height 26
click at [1380, 276] on span "JS" at bounding box center [1385, 281] width 10 height 17
click at [1410, 280] on span "LI" at bounding box center [1415, 281] width 10 height 17
click at [1435, 277] on link "+ 2" at bounding box center [1440, 281] width 11 height 10
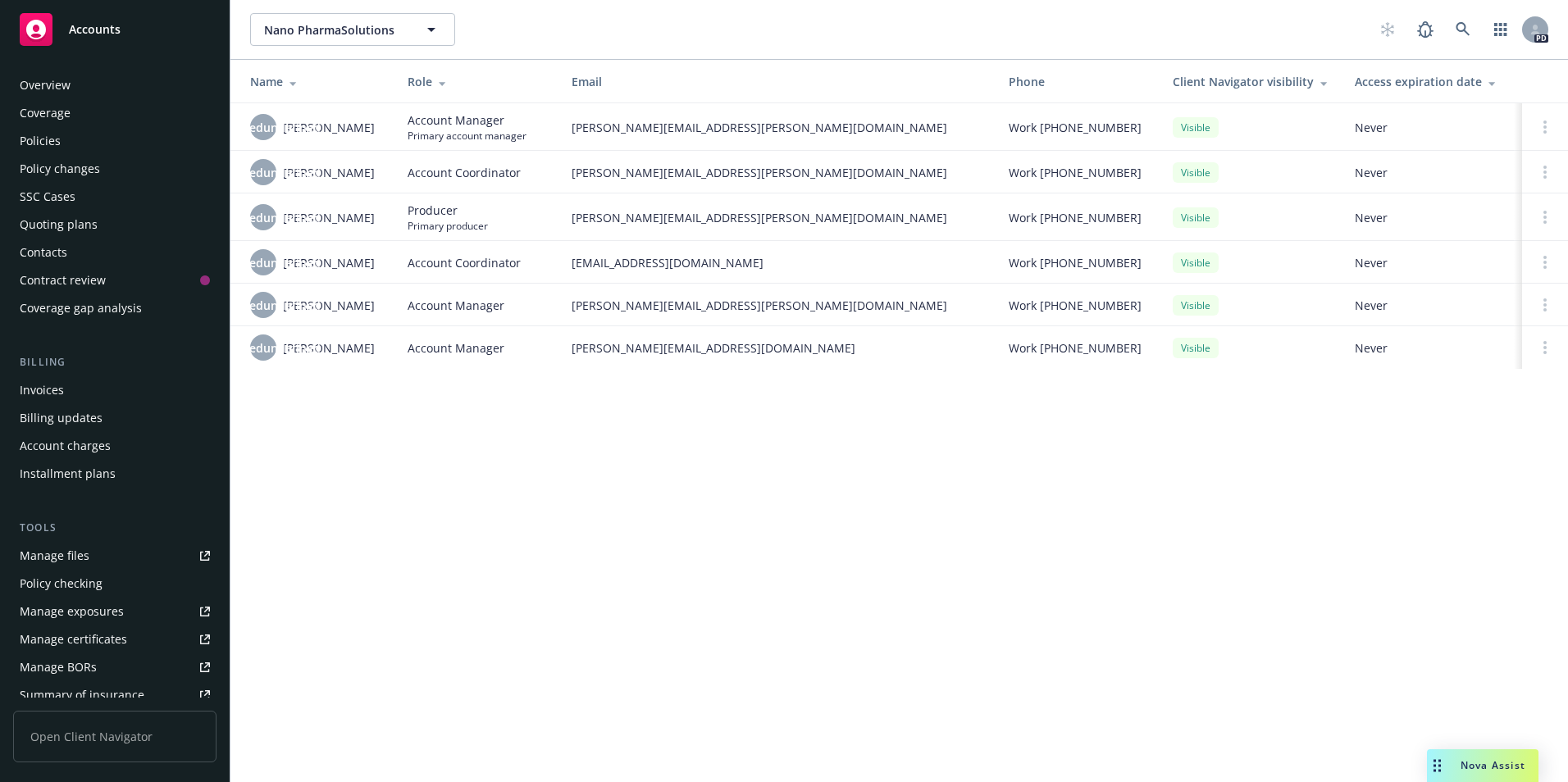
scroll to position [286, 0]
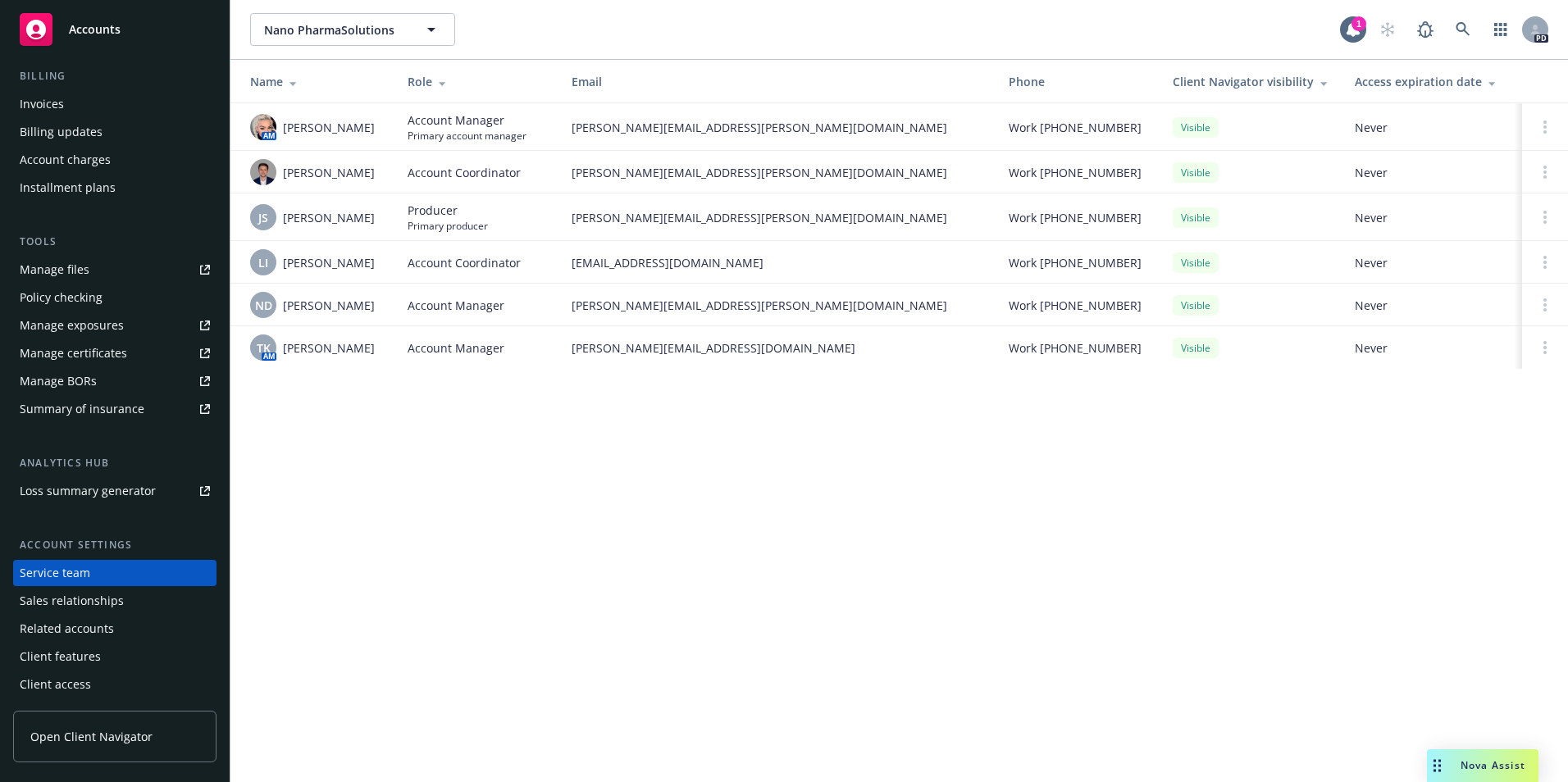
click at [99, 28] on span "Accounts" at bounding box center [95, 29] width 52 height 13
